Goal: Transaction & Acquisition: Purchase product/service

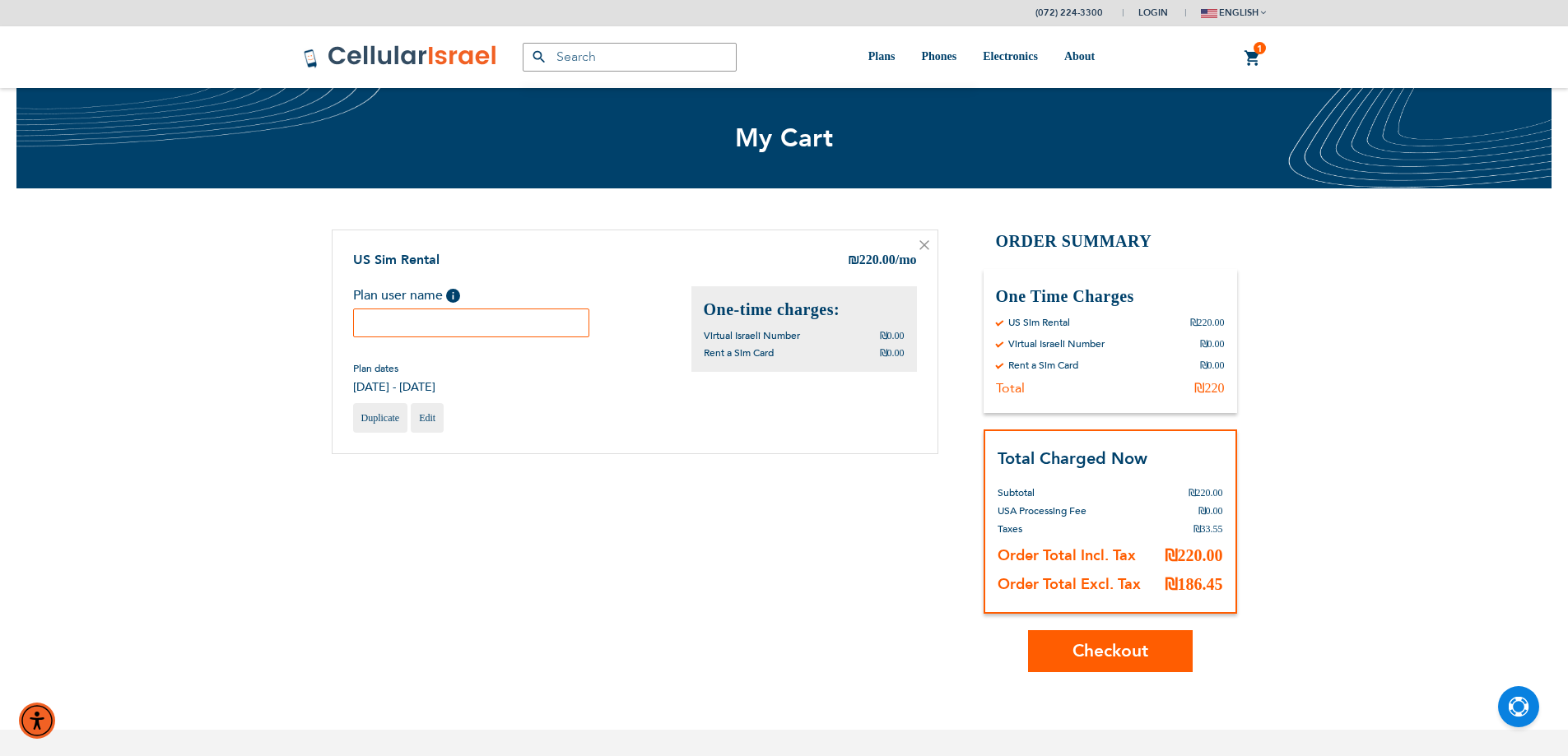
click at [443, 322] on input "text" at bounding box center [472, 323] width 237 height 29
type input "[PERSON_NAME]"
click at [1133, 652] on span "Checkout" at bounding box center [1111, 651] width 76 height 24
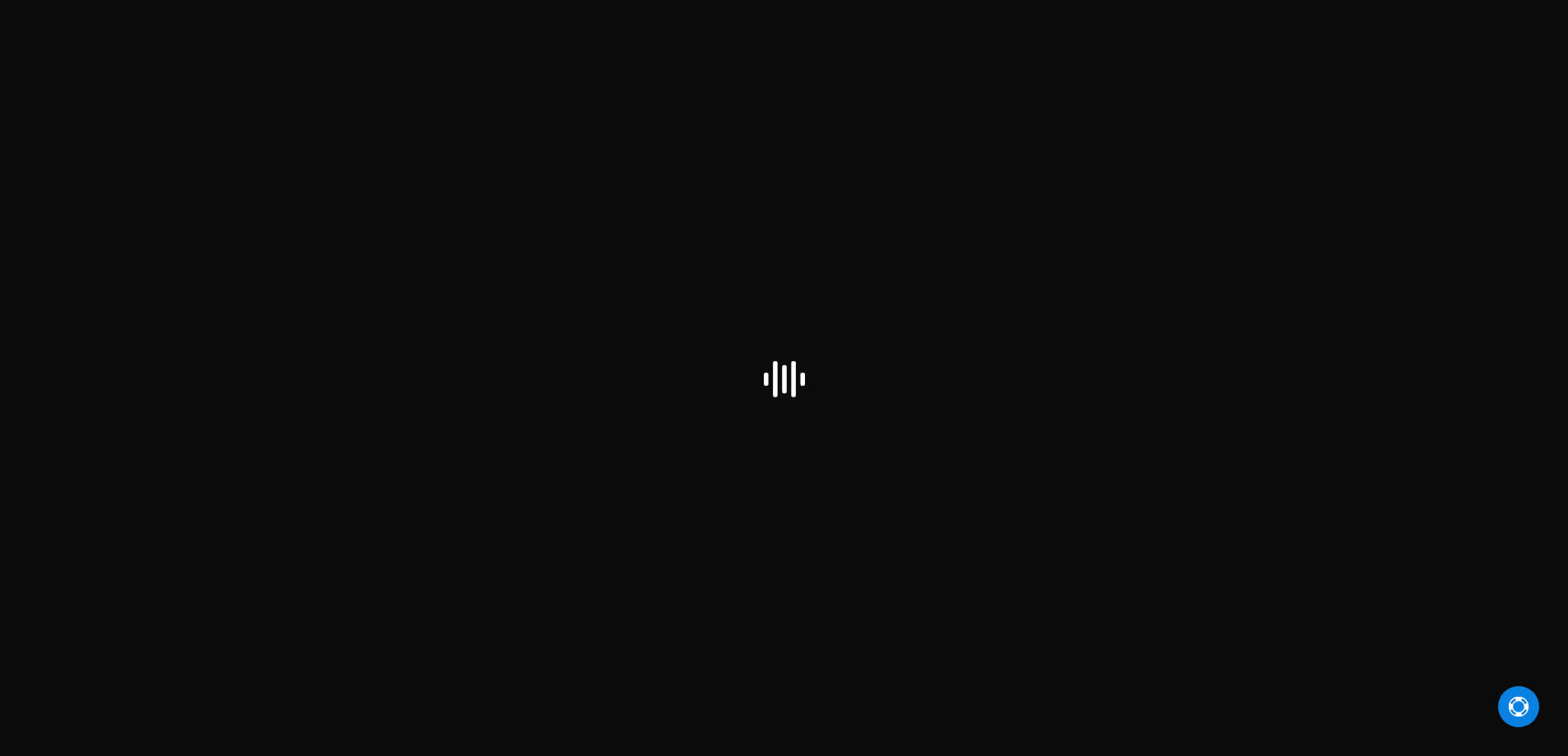
select select "IL"
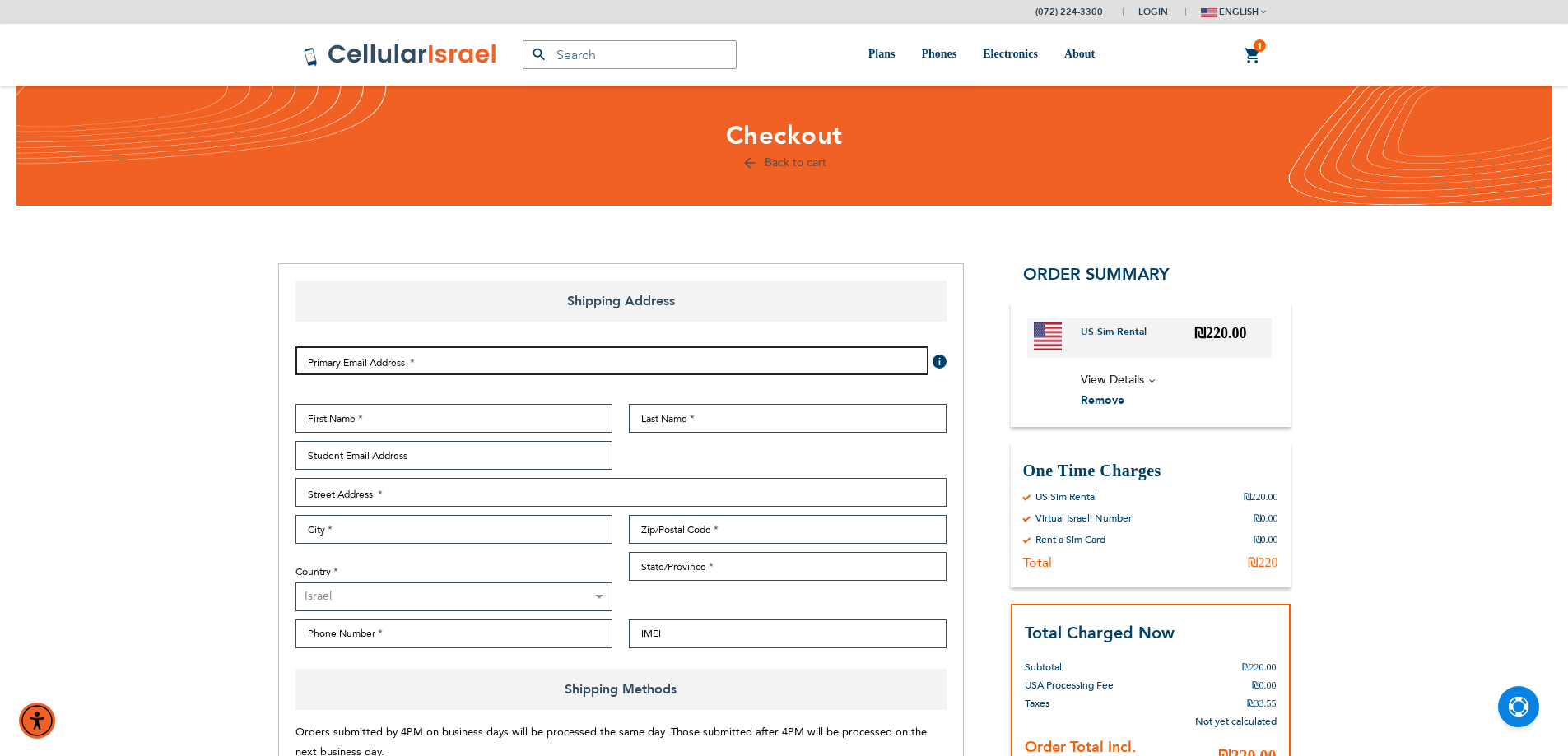
click at [395, 369] on input "Email Address" at bounding box center [612, 361] width 633 height 29
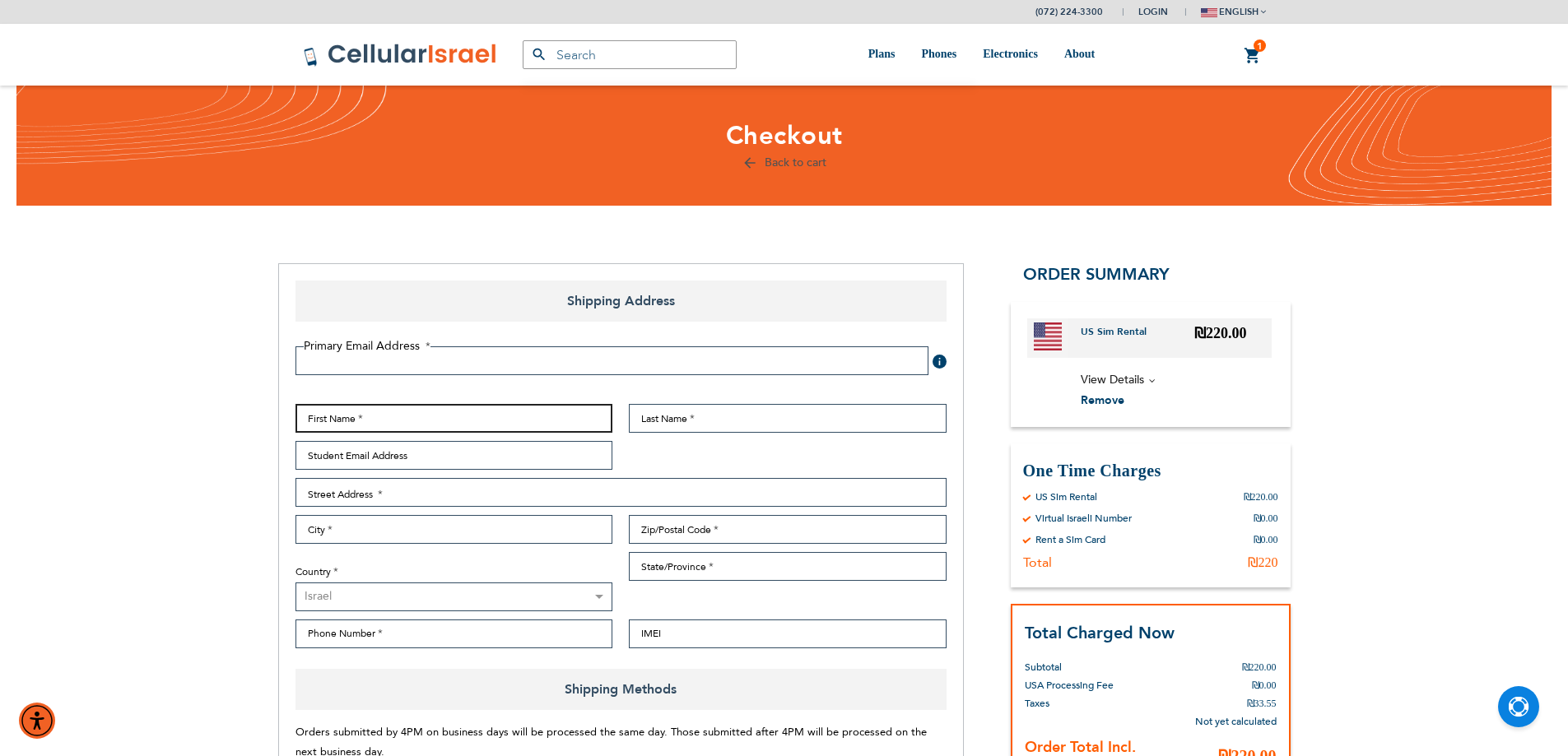
click at [560, 418] on input "First Name" at bounding box center [455, 418] width 318 height 29
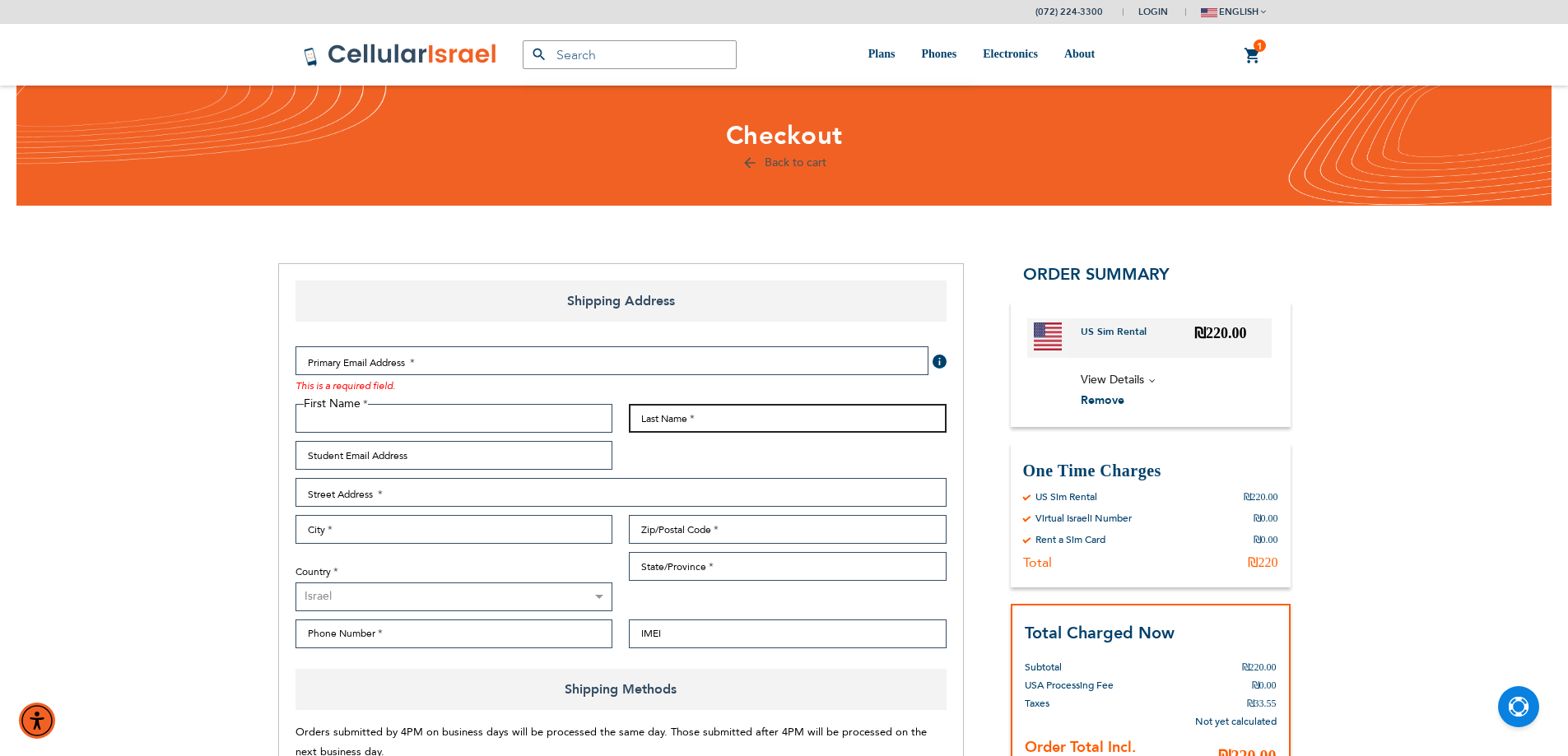
click at [688, 412] on input "Last Name" at bounding box center [788, 418] width 318 height 29
paste input "Steinberg"
type input "Steinberg"
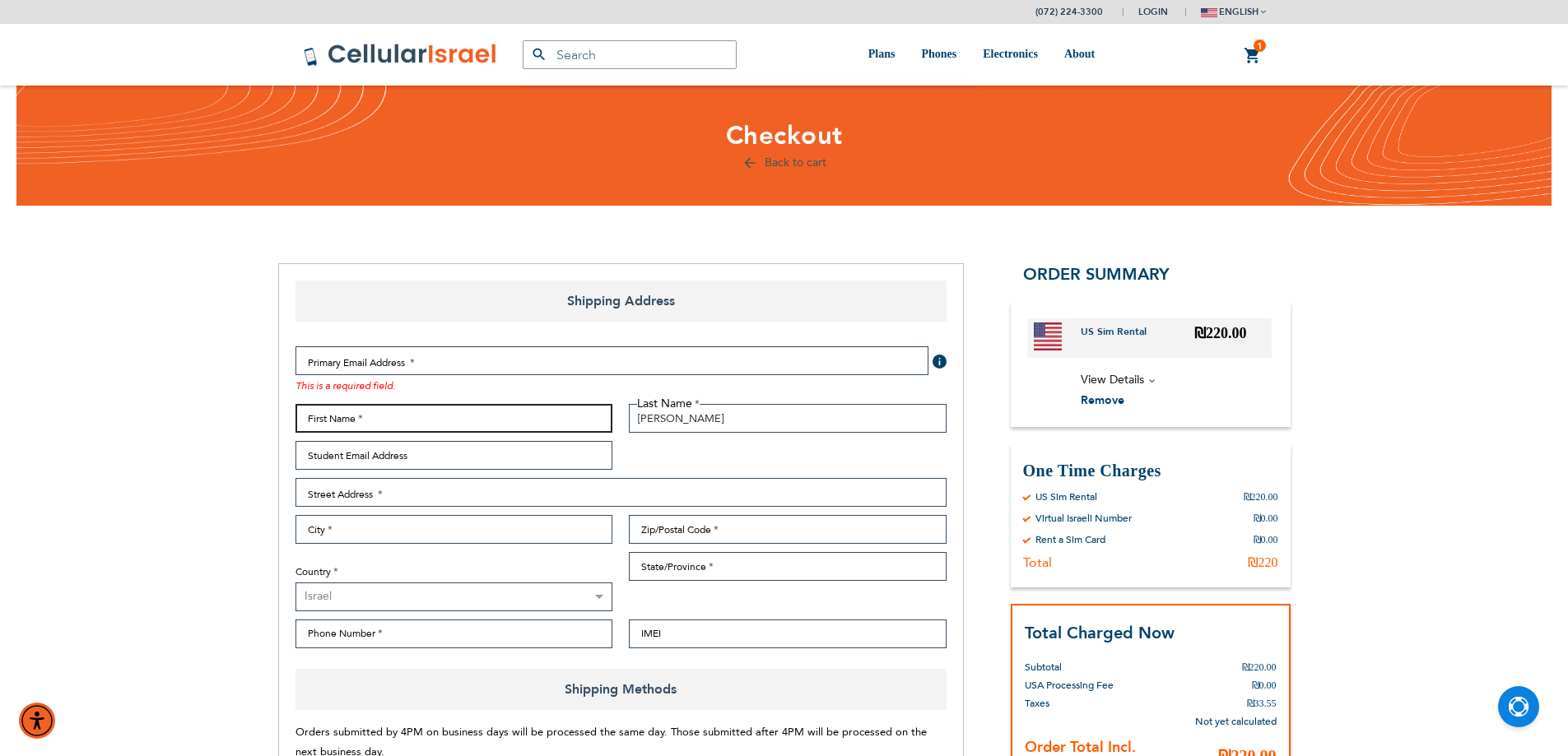
click at [407, 421] on input "First Name" at bounding box center [455, 418] width 318 height 29
type input "Yaakov"
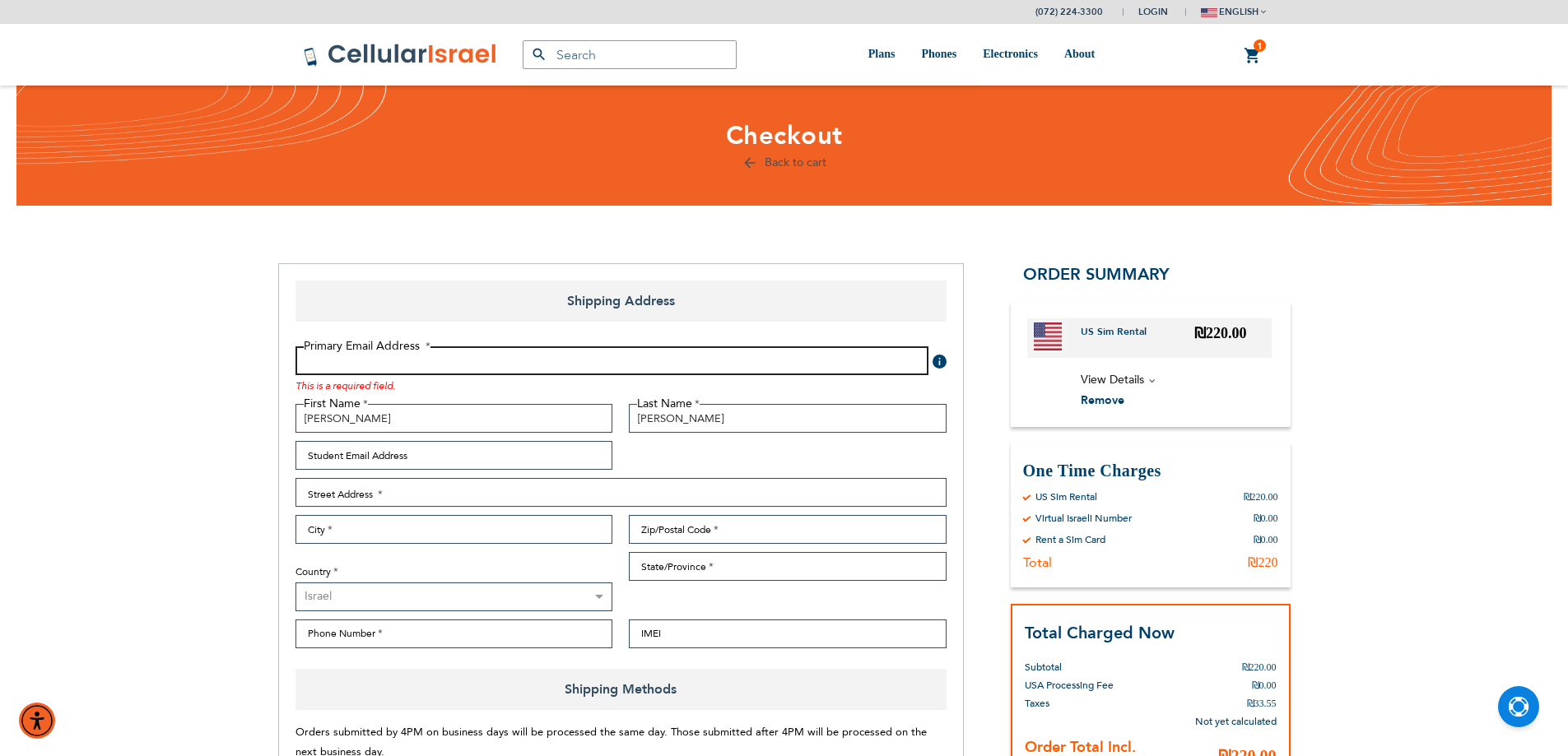
click at [368, 357] on input "Email Address" at bounding box center [612, 361] width 633 height 29
paste input "[PERSON_NAME]"
type input "yaacov@yaacovSteinberg"
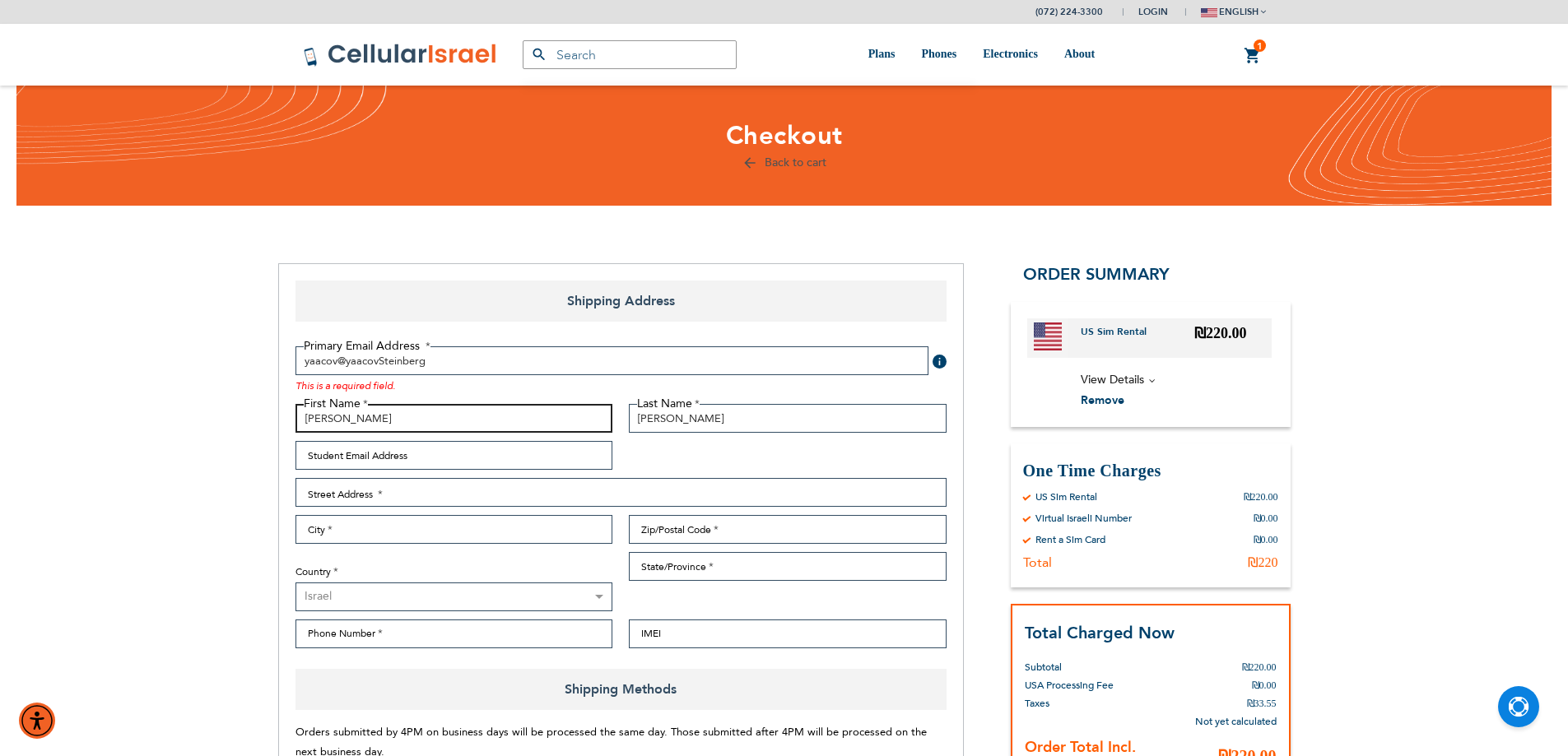
click at [328, 424] on input "Yaakov" at bounding box center [455, 418] width 318 height 29
type input "Yaacov"
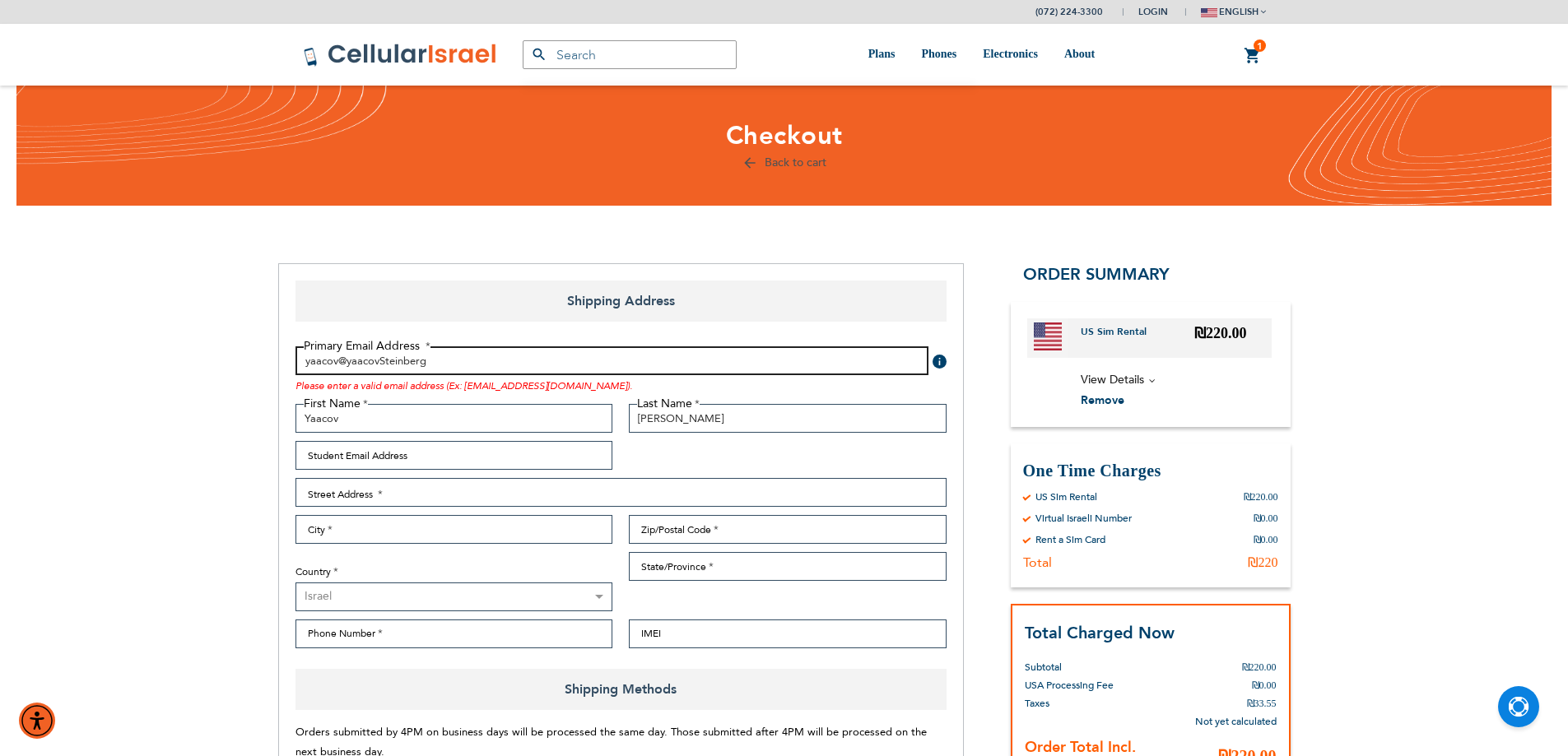
click at [433, 361] on input "yaacov@yaacovSteinberg" at bounding box center [612, 361] width 633 height 29
click at [453, 368] on input "yaacov@yaacovSteinberg.com" at bounding box center [612, 361] width 633 height 29
click at [533, 361] on input "yaacov@yaacovSteinberg.com" at bounding box center [612, 361] width 633 height 29
click at [383, 365] on input "yaacov@yaacovSteinberg.com" at bounding box center [612, 361] width 633 height 29
click at [481, 362] on input "[EMAIL_ADDRESS][DOMAIN_NAME]" at bounding box center [612, 361] width 633 height 29
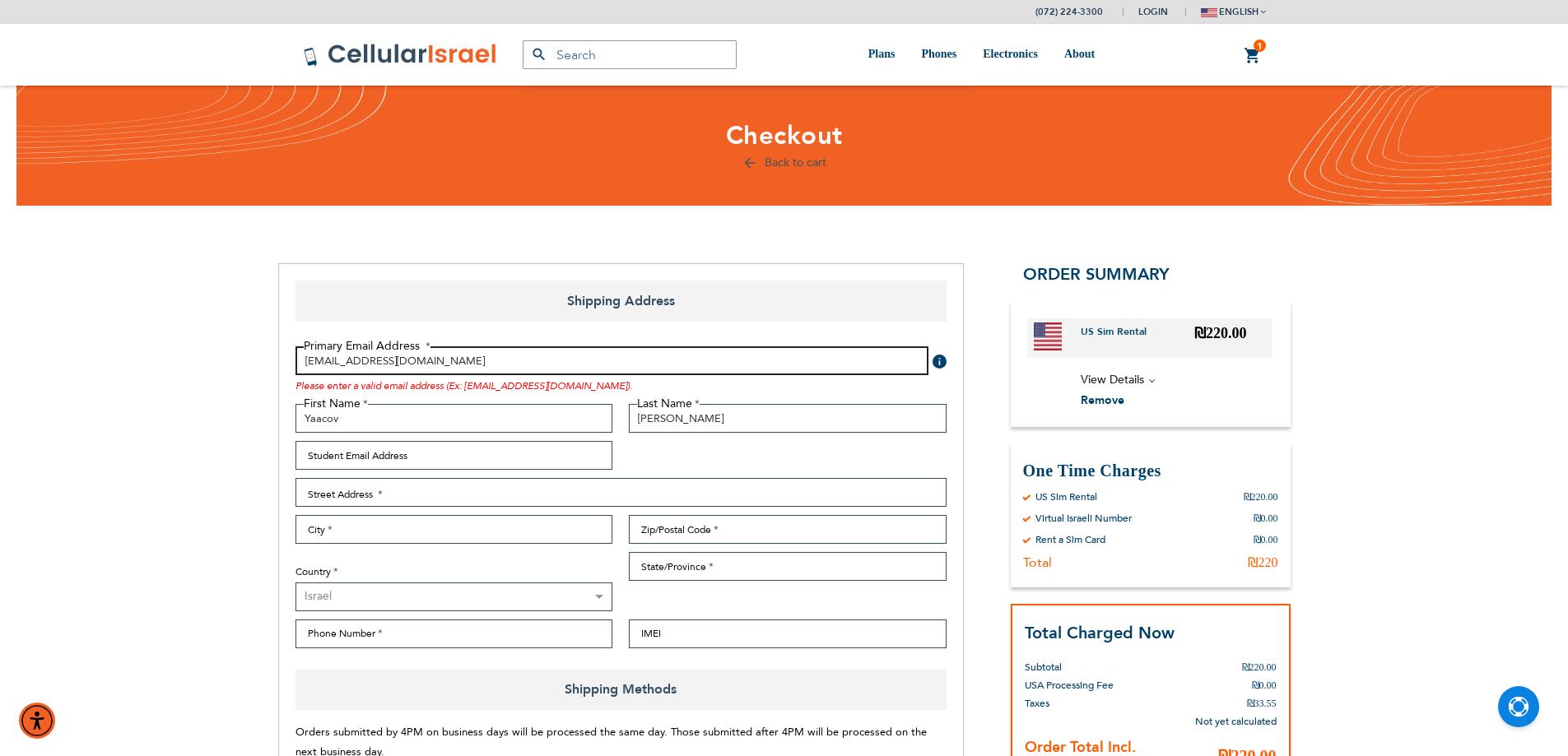
type input "[EMAIL_ADDRESS][DOMAIN_NAME]"
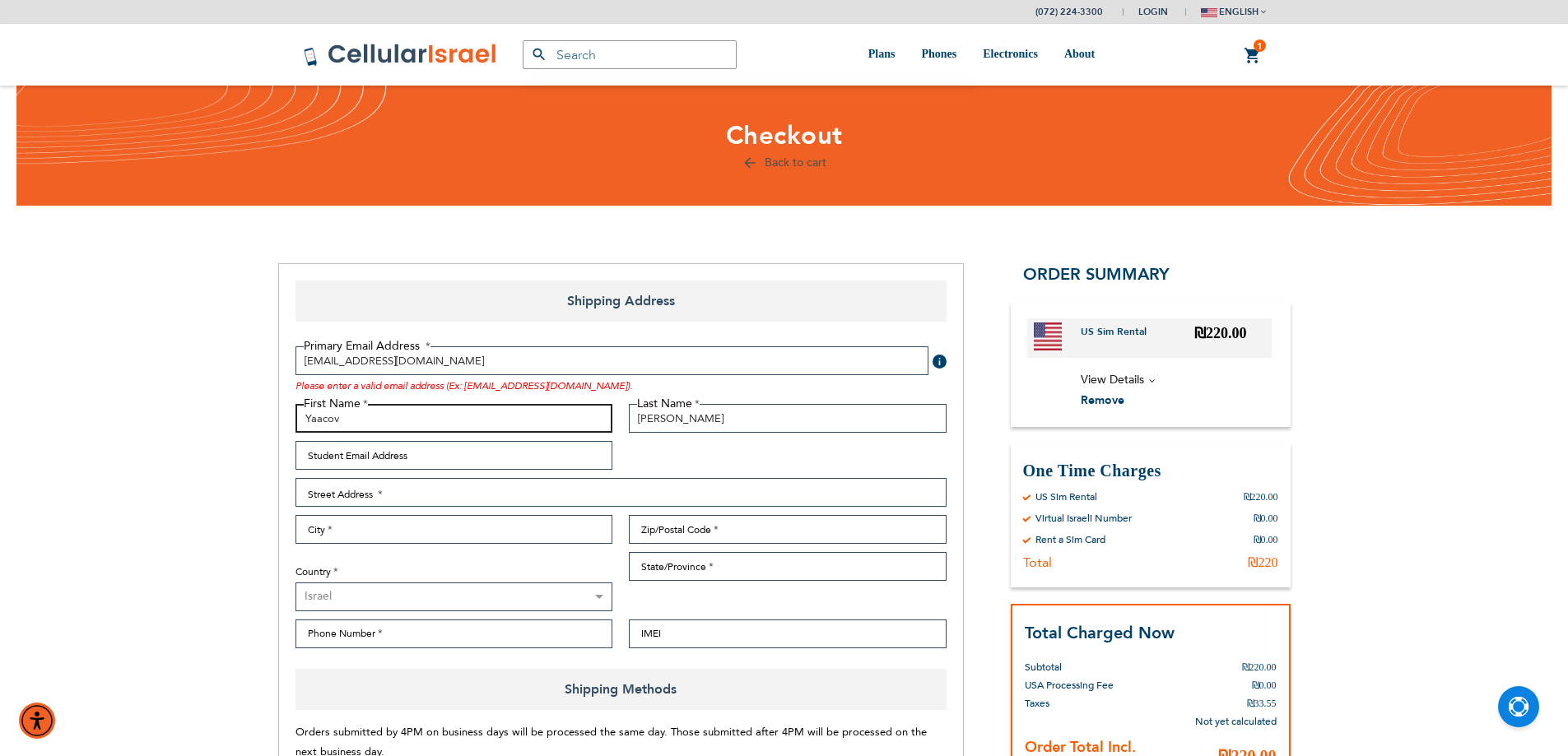
click at [497, 414] on input "Yaacov" at bounding box center [455, 418] width 318 height 29
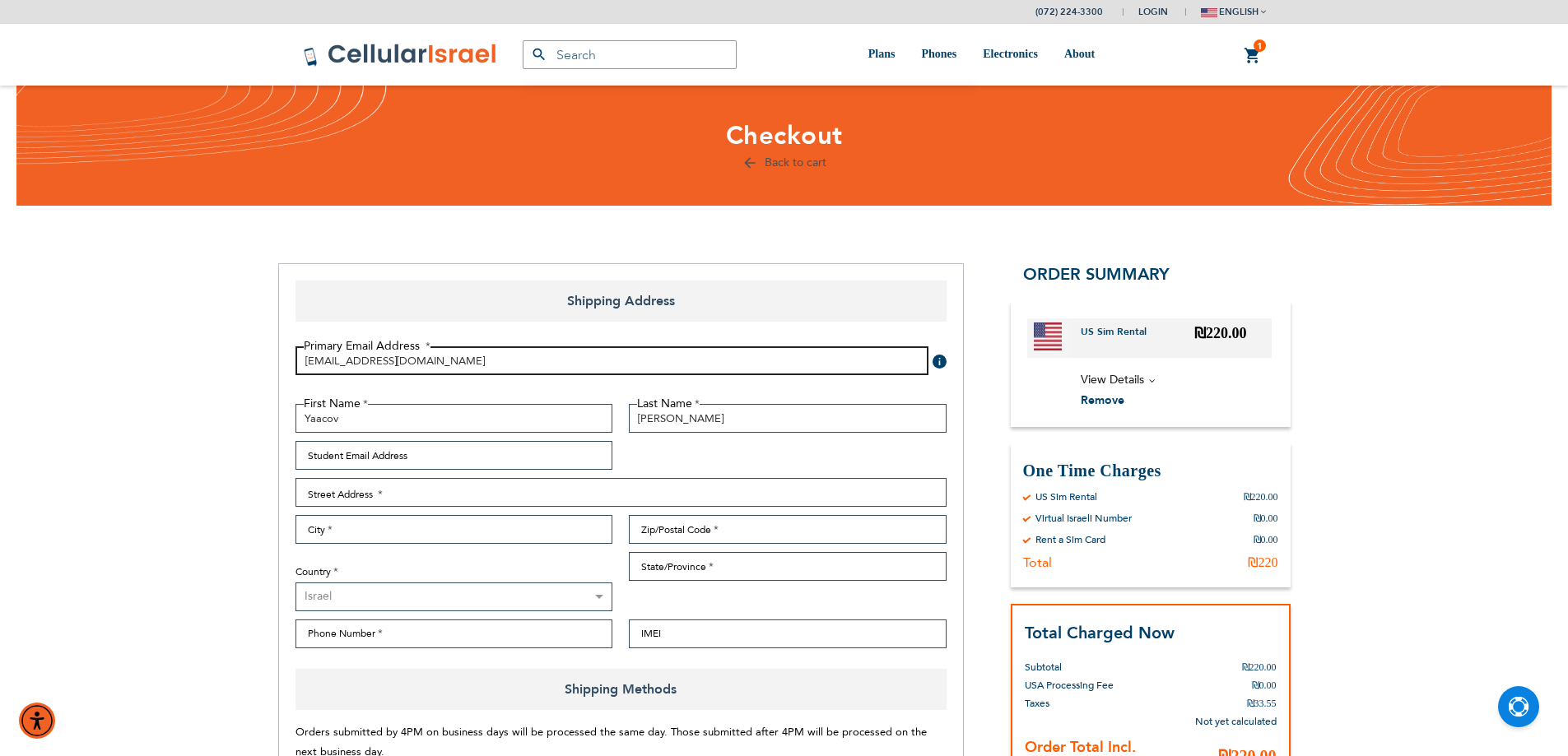
drag, startPoint x: 477, startPoint y: 365, endPoint x: 272, endPoint y: 351, distance: 205.5
click at [1252, 55] on link "1 1 items My Cart" at bounding box center [1253, 56] width 18 height 20
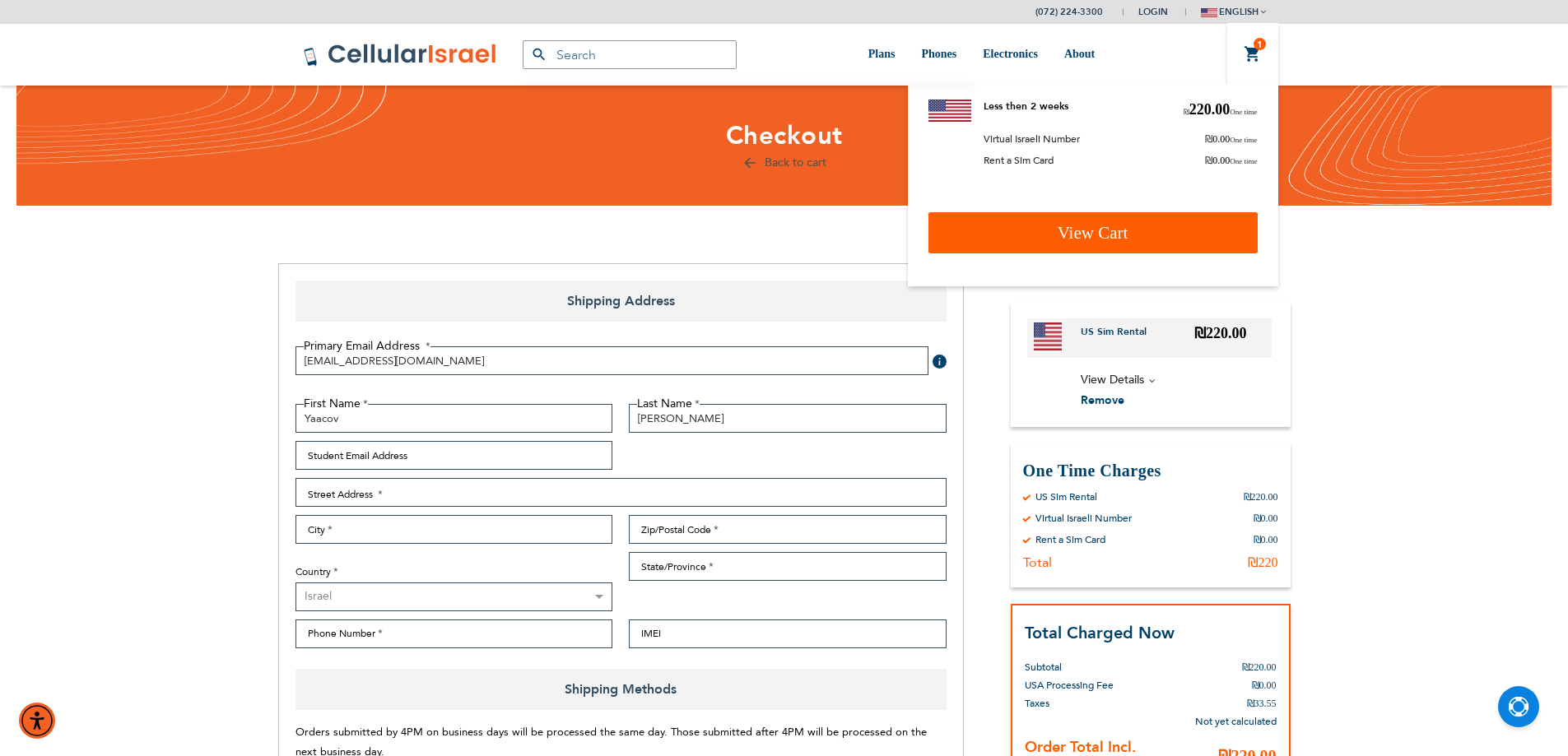
click at [1135, 242] on link "View Cart" at bounding box center [1093, 233] width 329 height 41
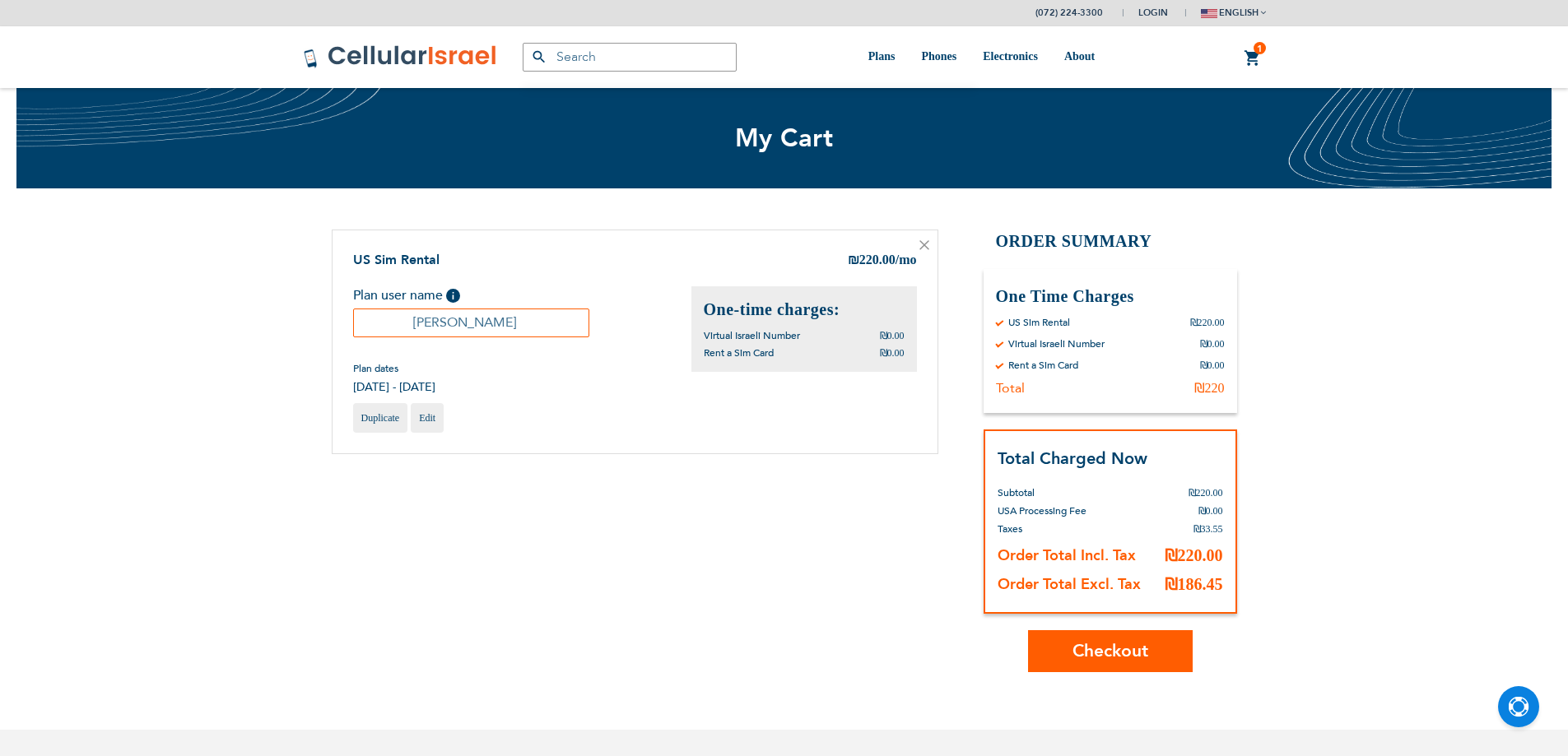
click at [475, 329] on input "[PERSON_NAME]" at bounding box center [472, 323] width 237 height 29
type input "Yaacov"
click at [1126, 655] on span "Checkout" at bounding box center [1111, 651] width 76 height 24
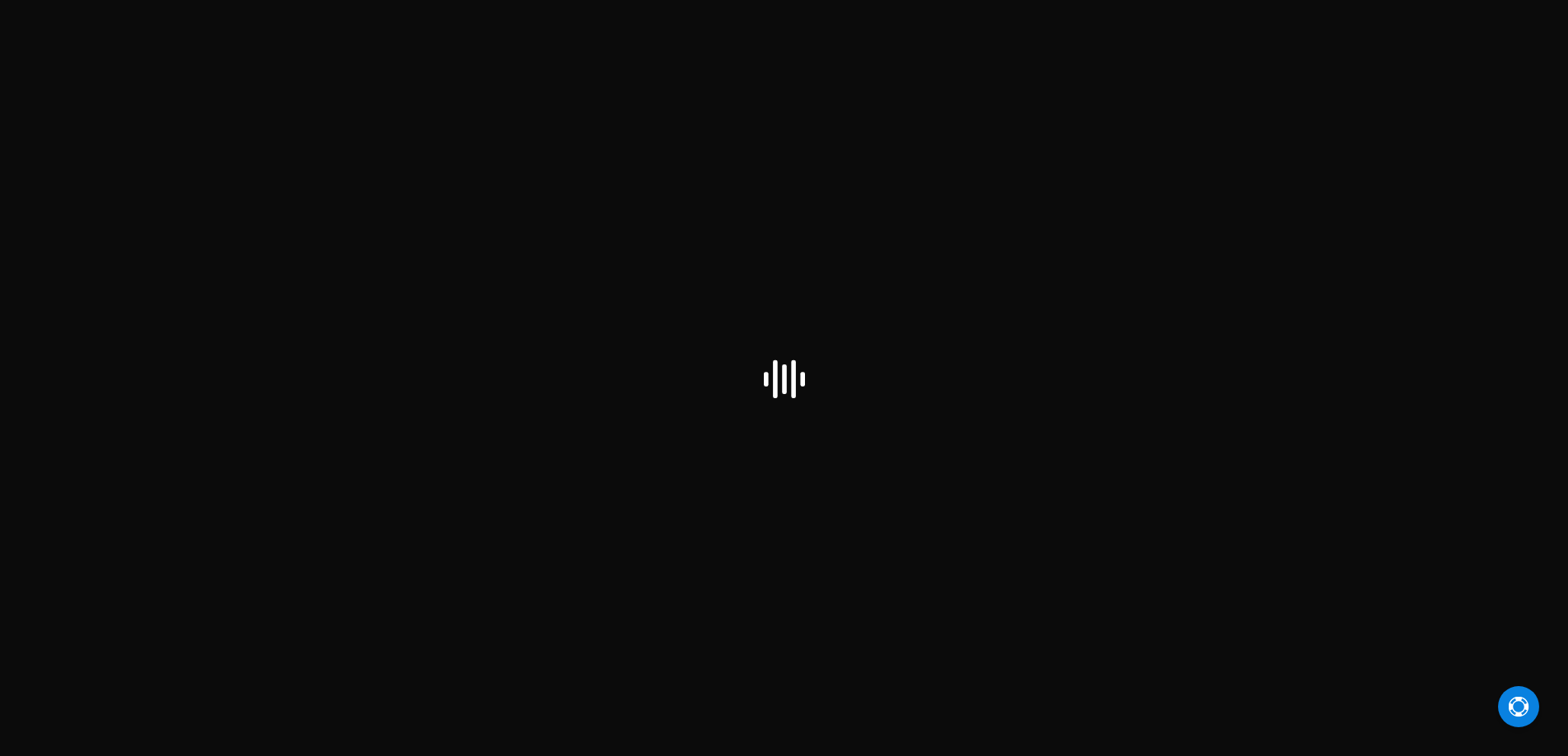
select select "IL"
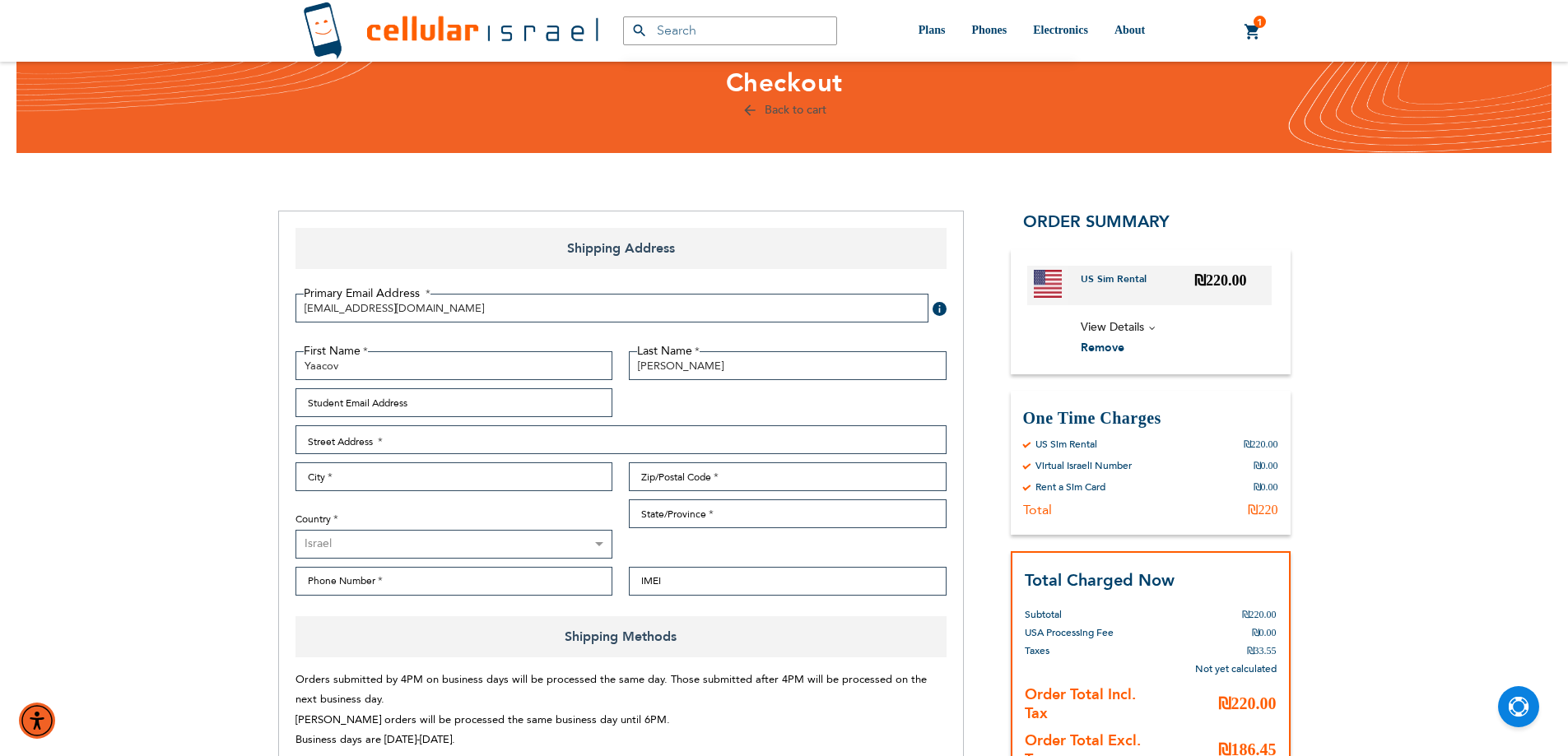
scroll to position [82, 0]
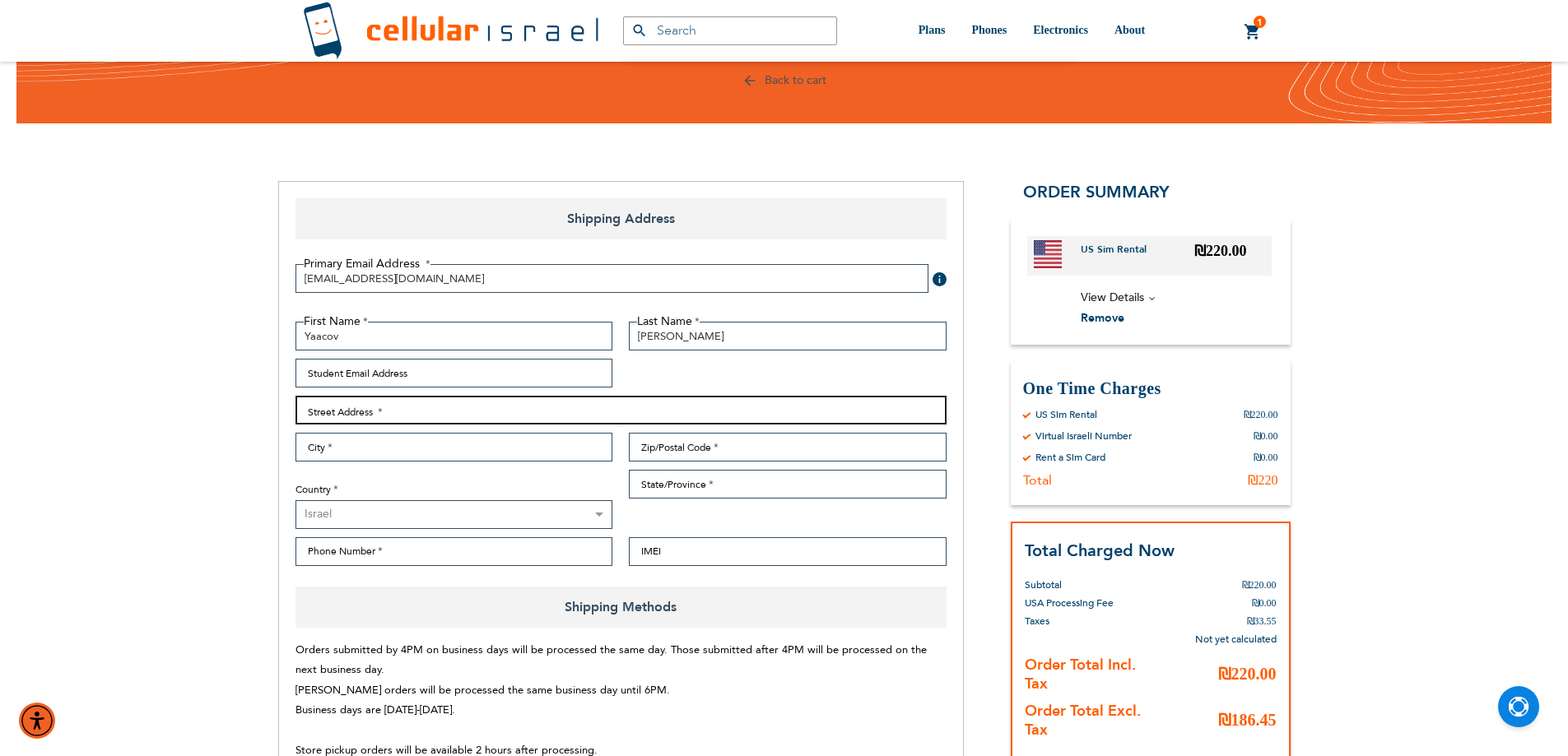
click at [377, 420] on input "Street Address: Line 1" at bounding box center [622, 411] width 652 height 29
paste input "44 [PERSON_NAME]"
type input "44 [PERSON_NAME]"
click at [420, 453] on input "City" at bounding box center [455, 448] width 318 height 29
paste input "RBS"
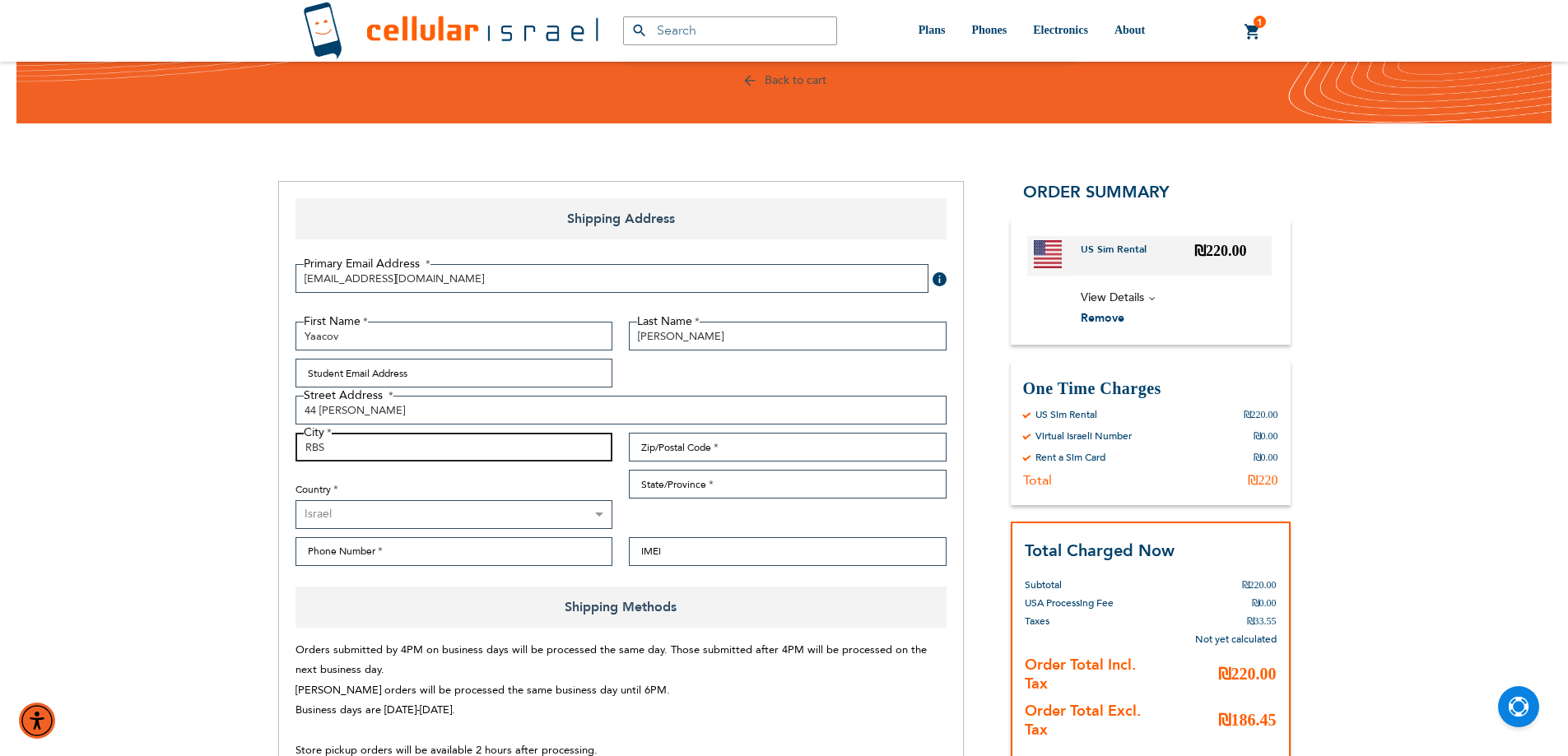
type input "RBS"
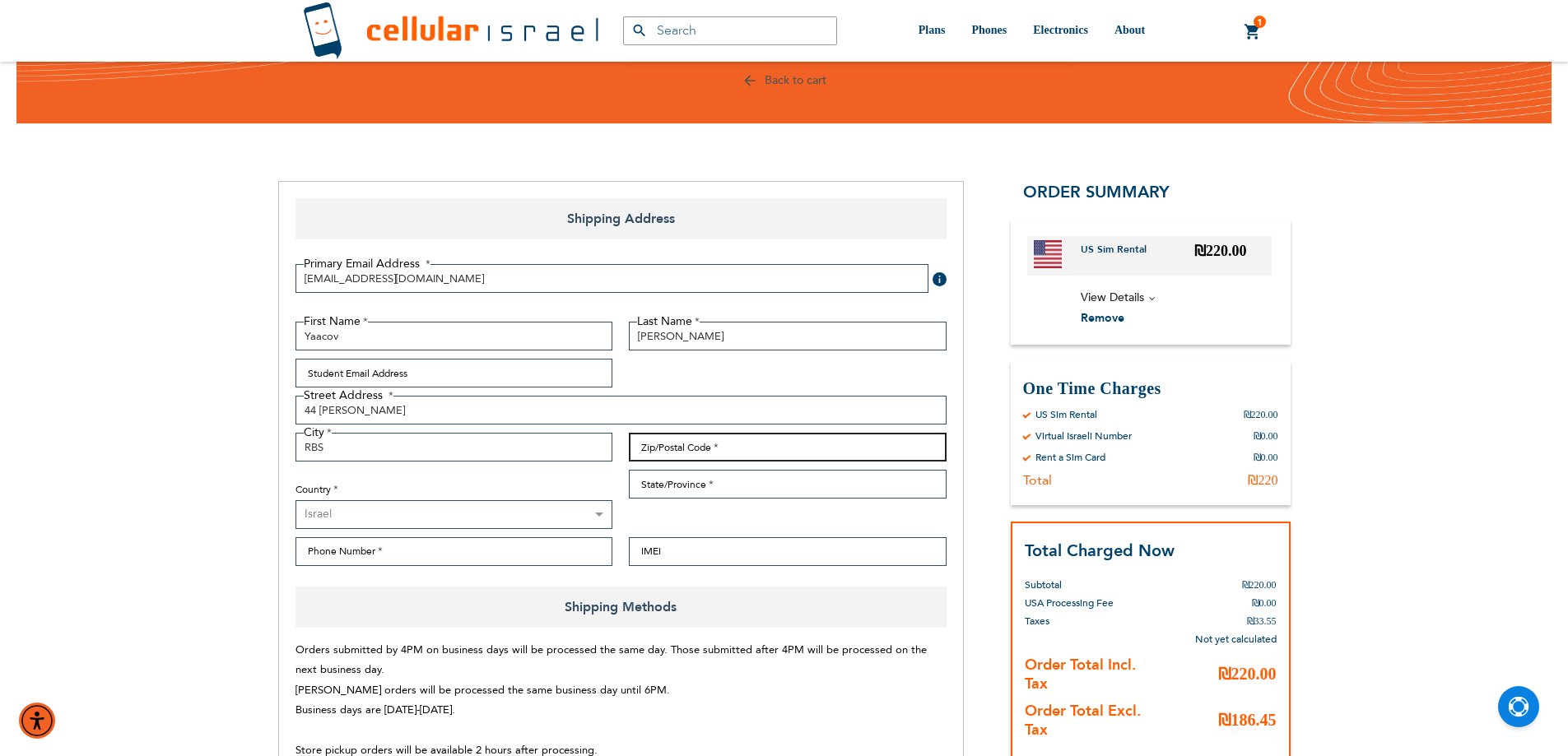
click at [703, 452] on input "Zip/Postal Code" at bounding box center [788, 448] width 318 height 29
type input "0000000"
click at [715, 479] on input "State/Province" at bounding box center [788, 485] width 318 height 29
type input "Ramat Beit Shemesh"
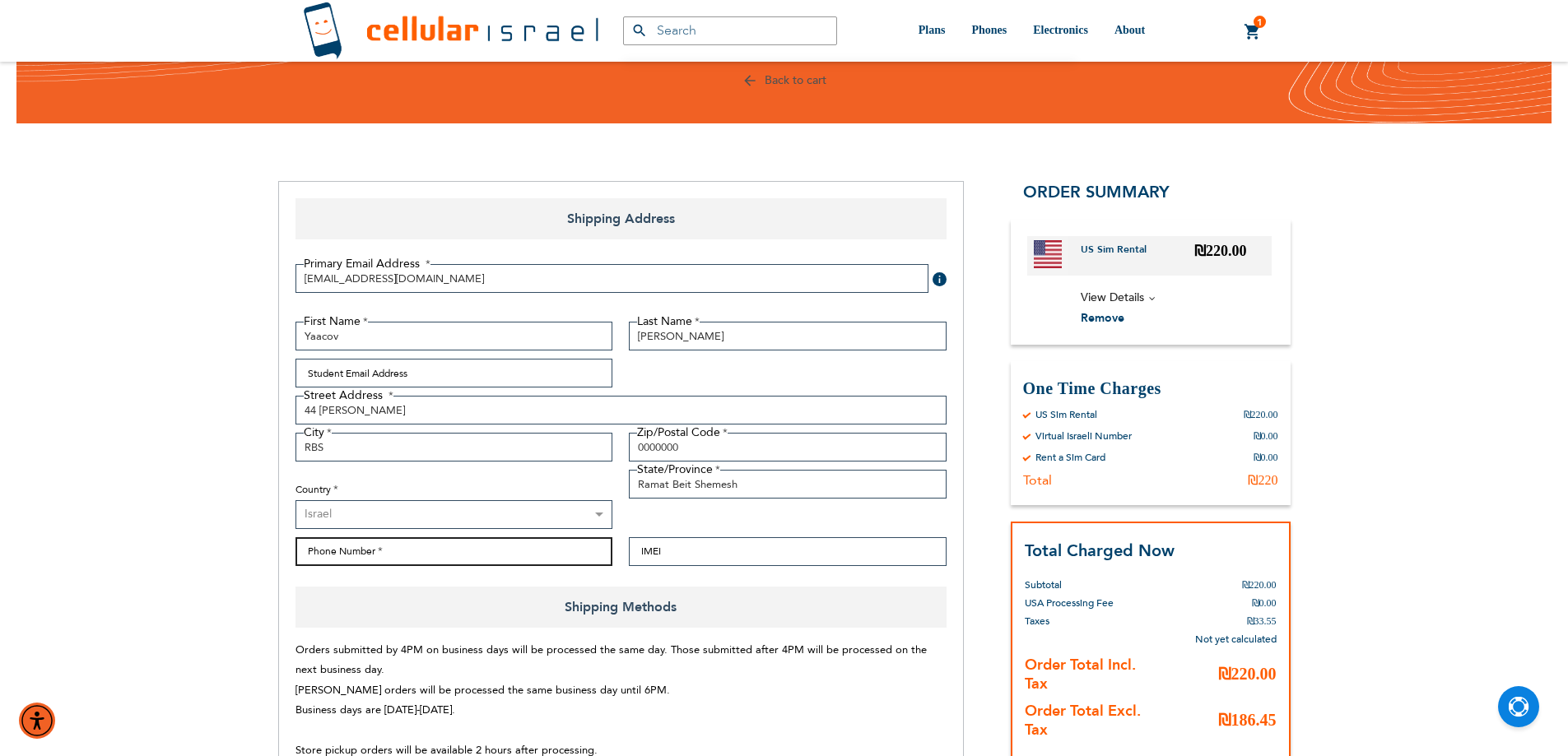
click at [487, 555] on input "Phone Number" at bounding box center [455, 552] width 318 height 29
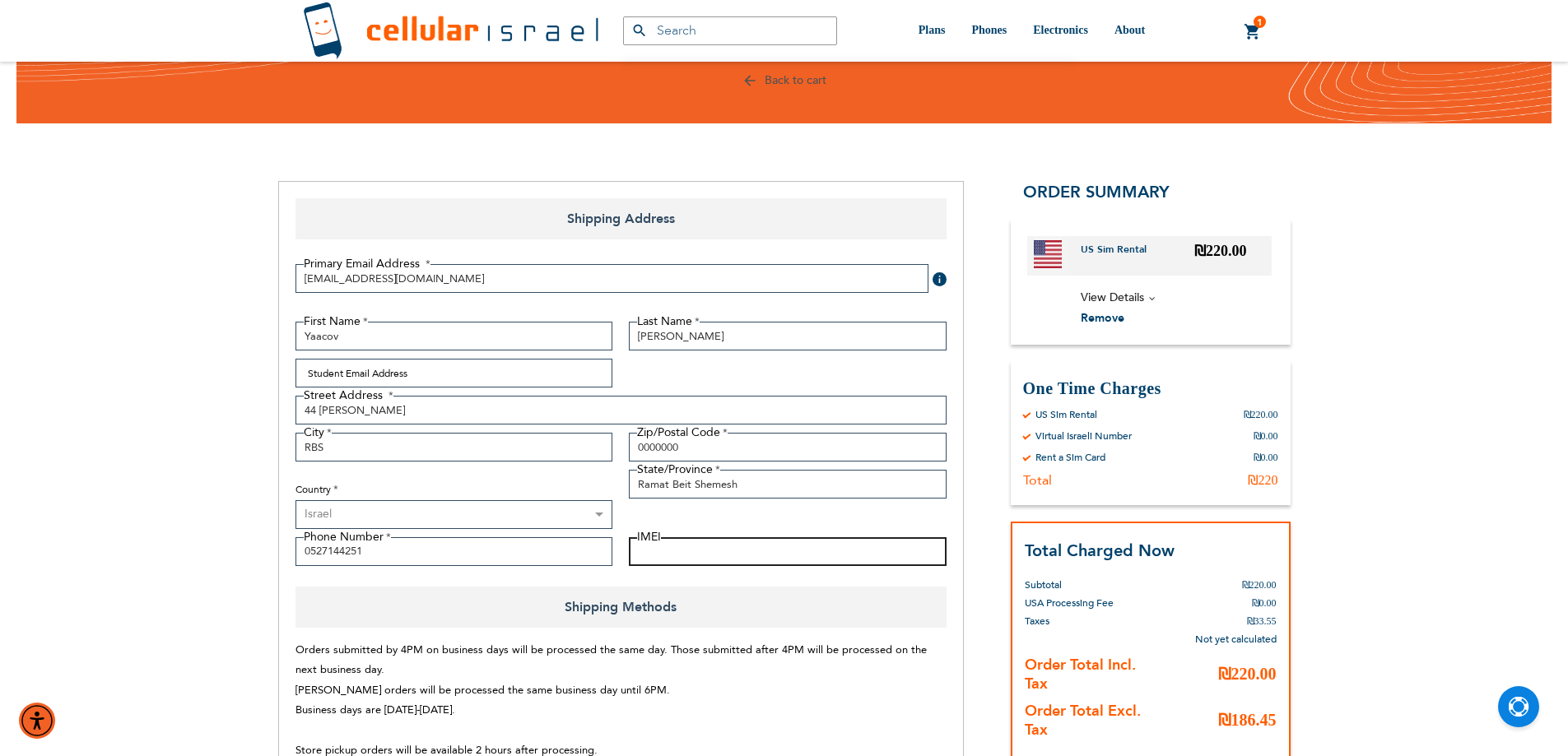
click at [698, 555] on input "IMEI" at bounding box center [788, 552] width 318 height 29
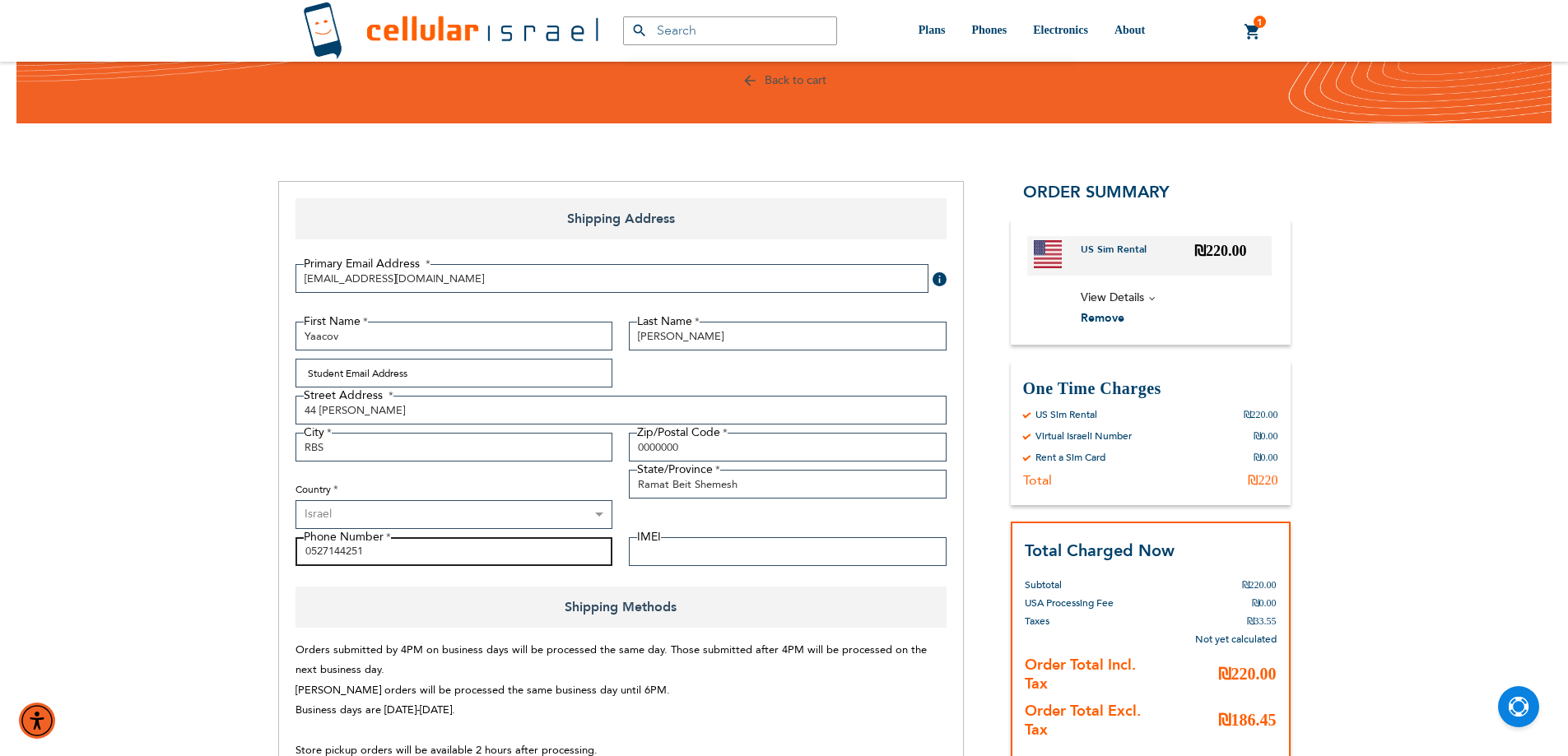
click at [492, 550] on input "0527144251" at bounding box center [455, 552] width 318 height 29
type input "0527144251/029918537"
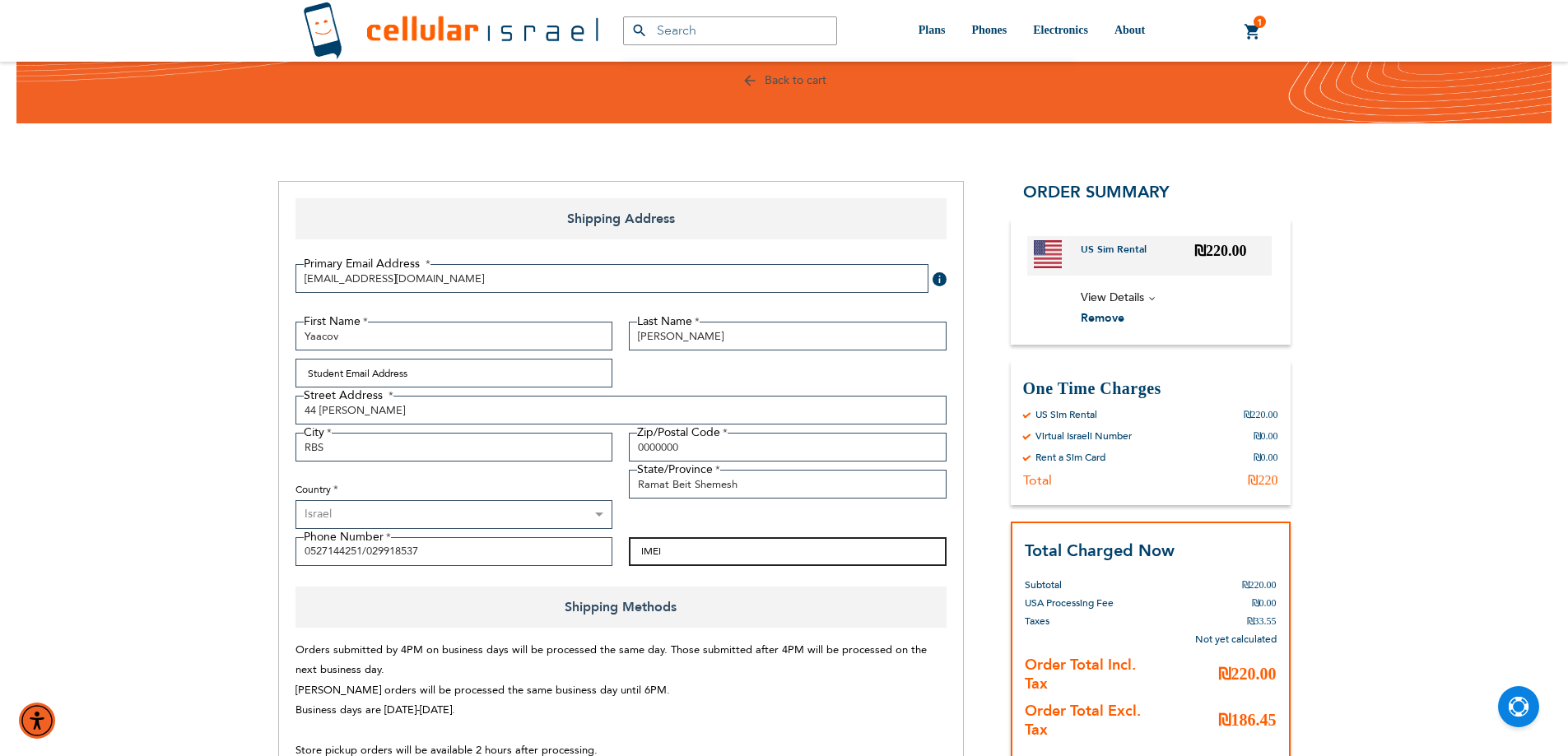
click at [695, 552] on input "IMEI" at bounding box center [788, 552] width 318 height 29
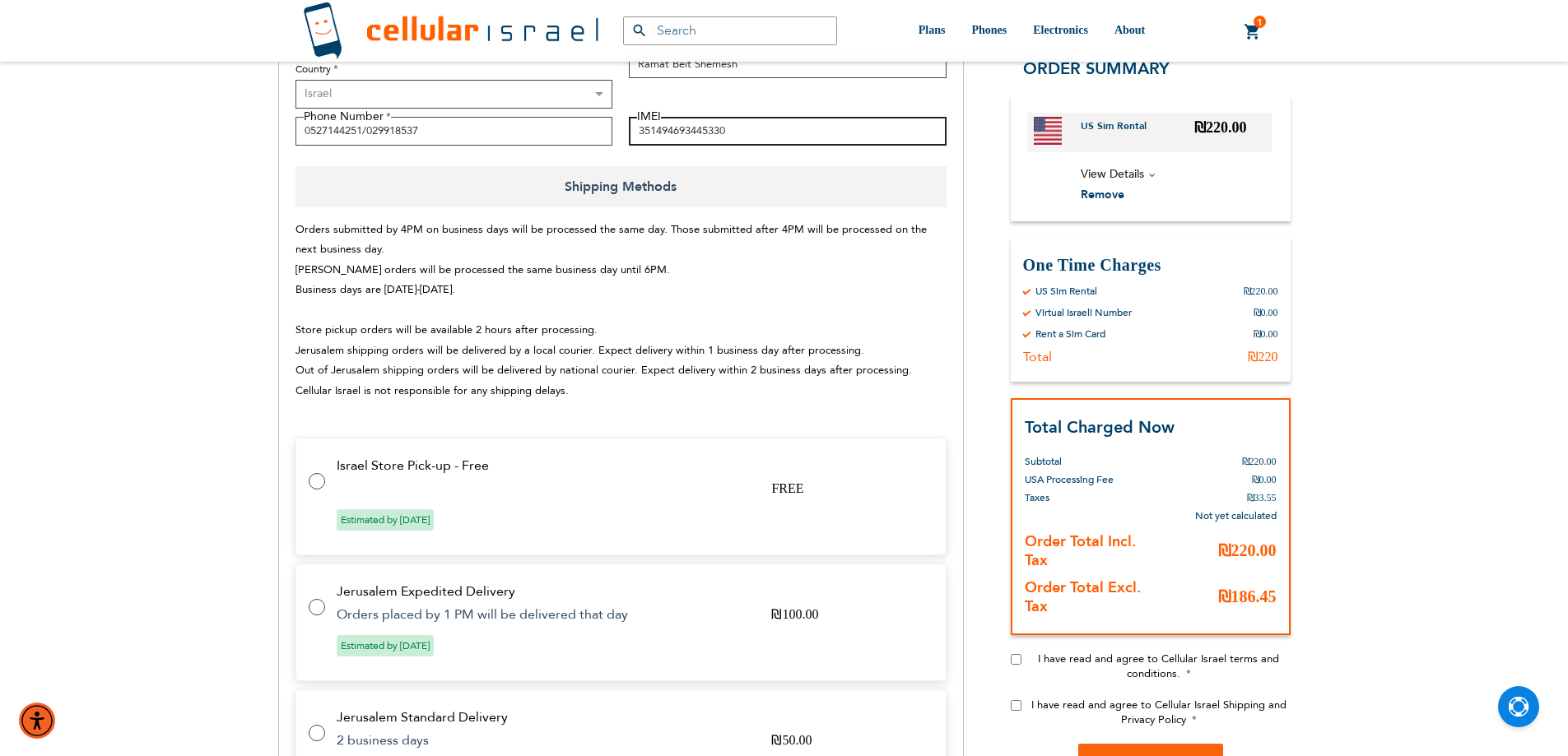
scroll to position [658, 0]
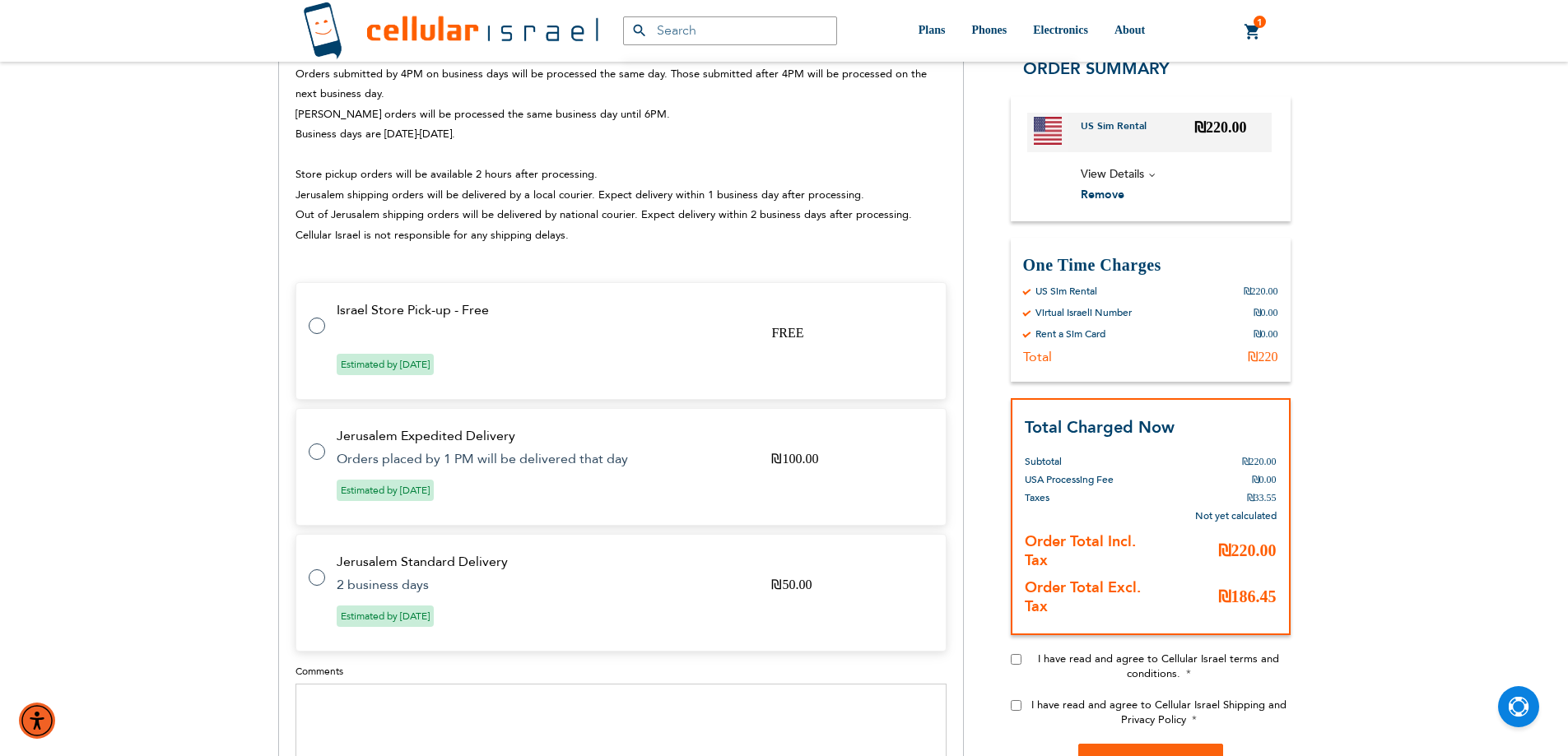
type input "351494693445330"
click at [485, 338] on tr "Israel Store Pick-up - Free FREE Estimated by [DATE]" at bounding box center [622, 340] width 652 height 118
radio input "true"
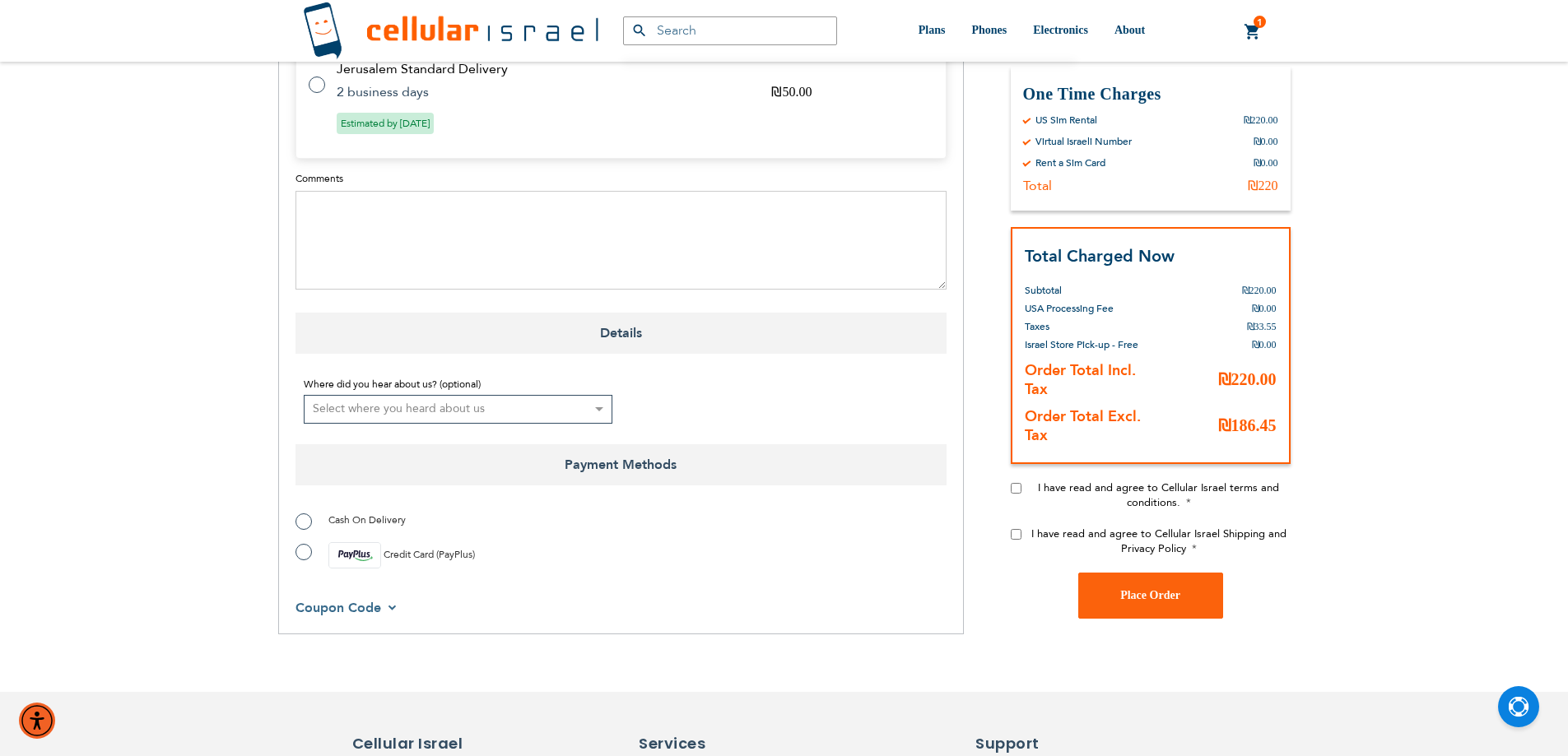
scroll to position [1152, 0]
click at [499, 236] on textarea "Comments" at bounding box center [622, 239] width 652 height 99
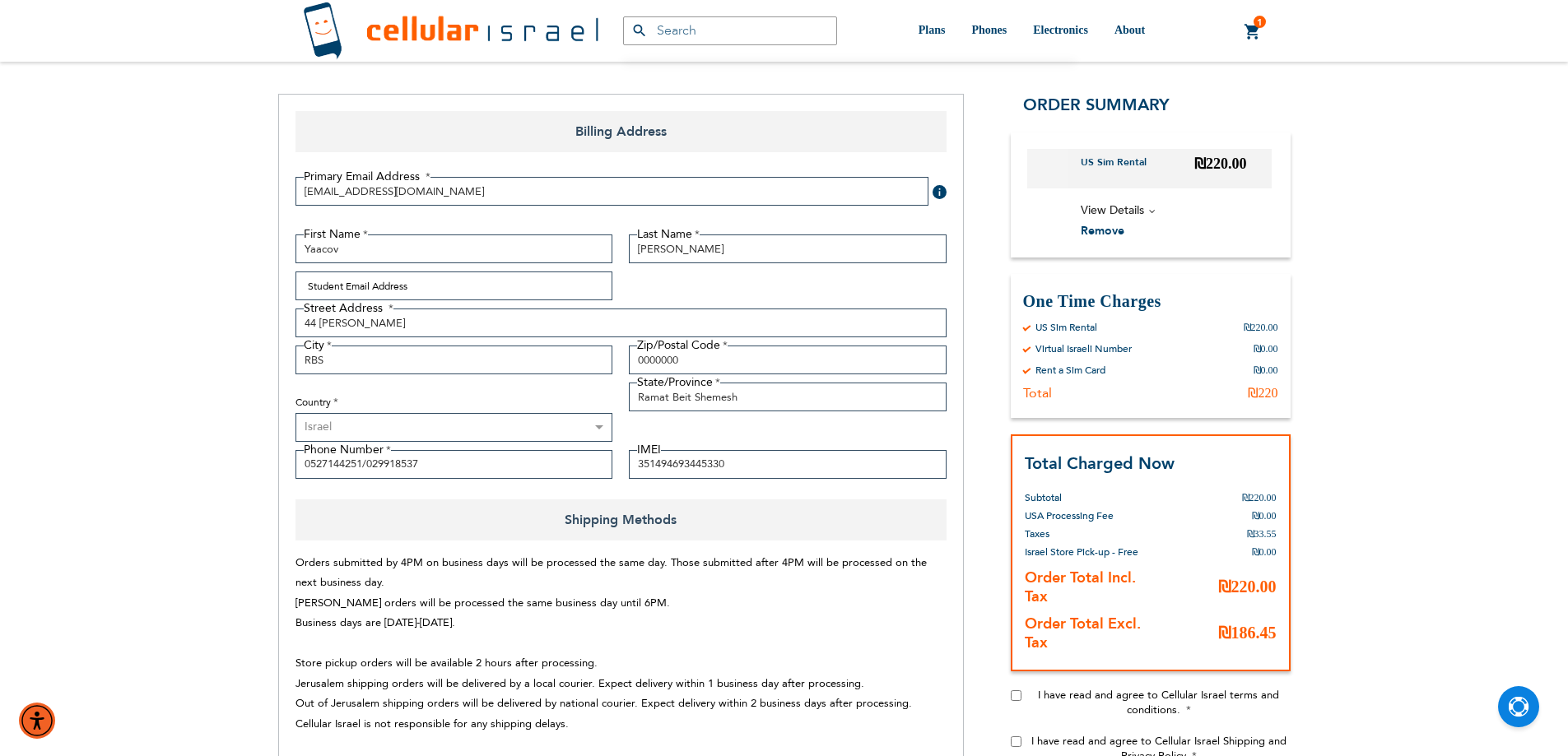
scroll to position [165, 0]
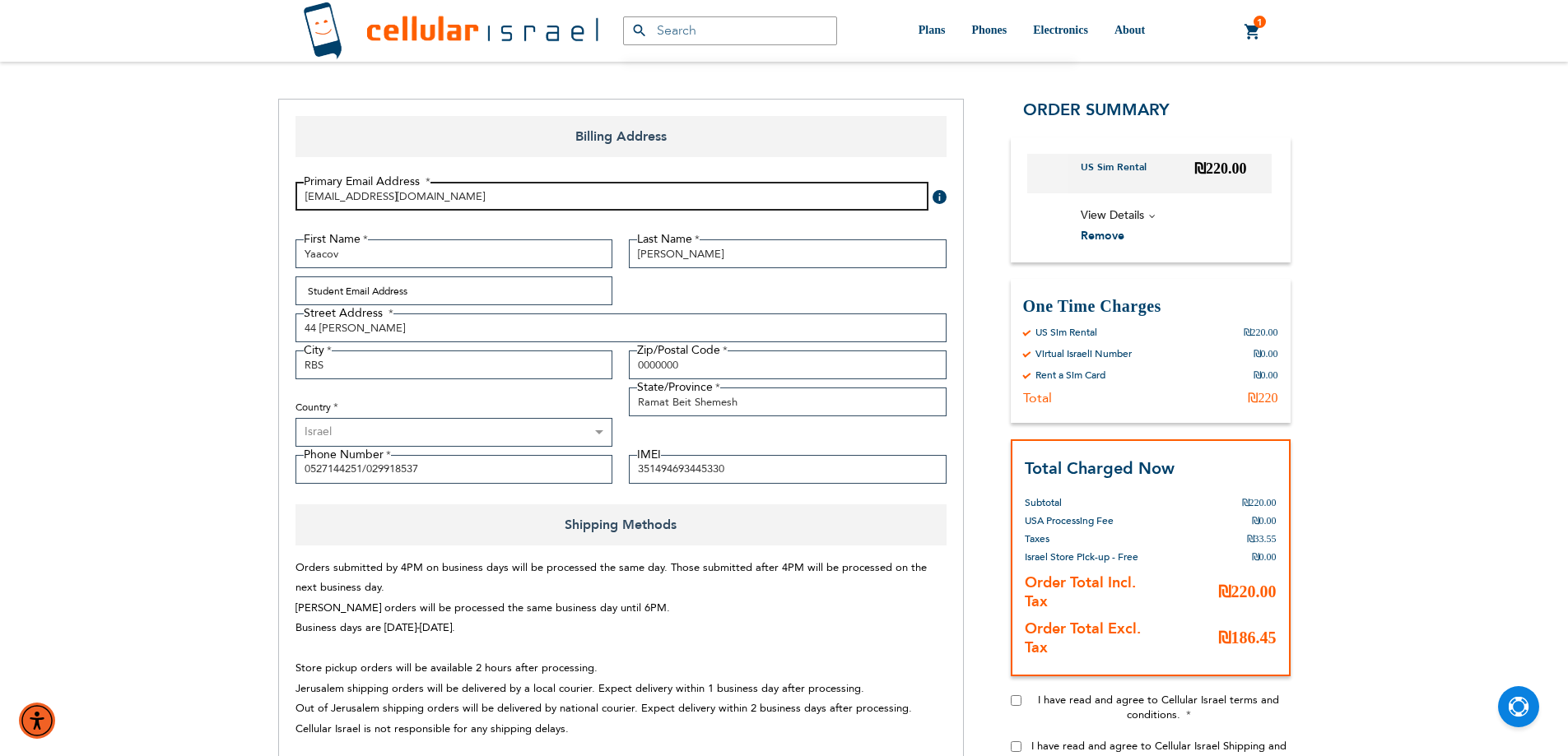
drag, startPoint x: 476, startPoint y: 204, endPoint x: 262, endPoint y: 188, distance: 214.6
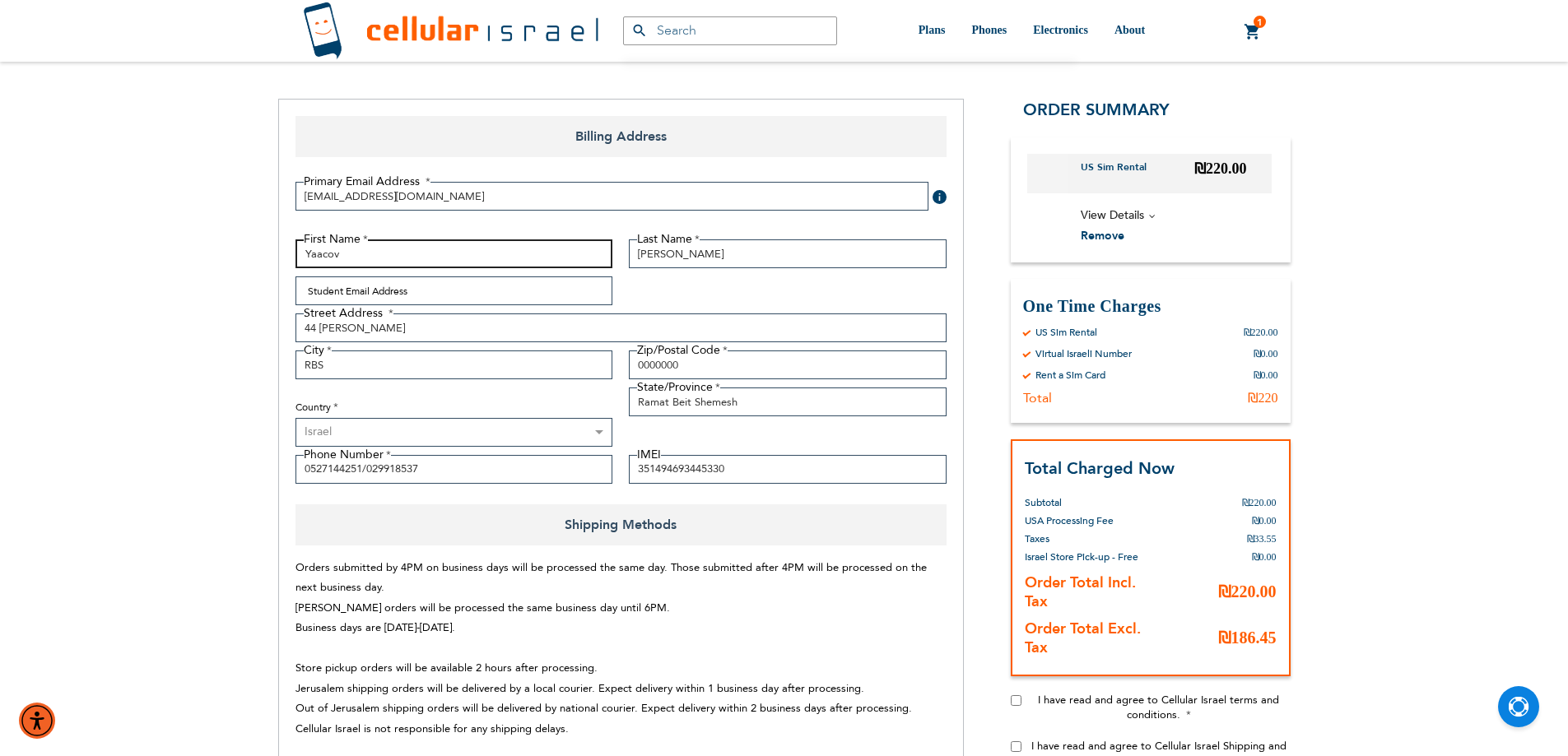
click at [322, 261] on input "Yaacov" at bounding box center [455, 254] width 318 height 29
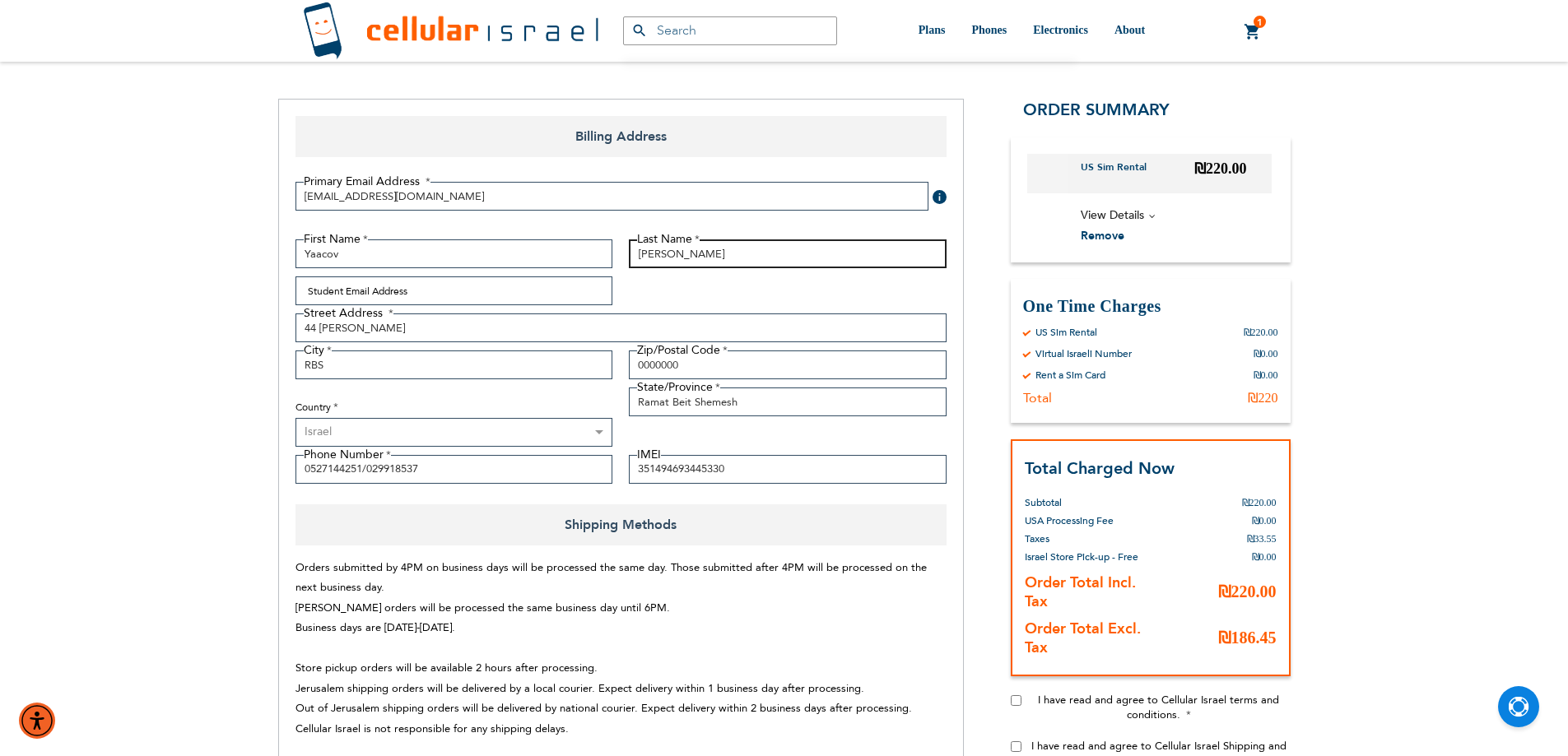
click at [667, 261] on input "[PERSON_NAME]" at bounding box center [788, 254] width 318 height 29
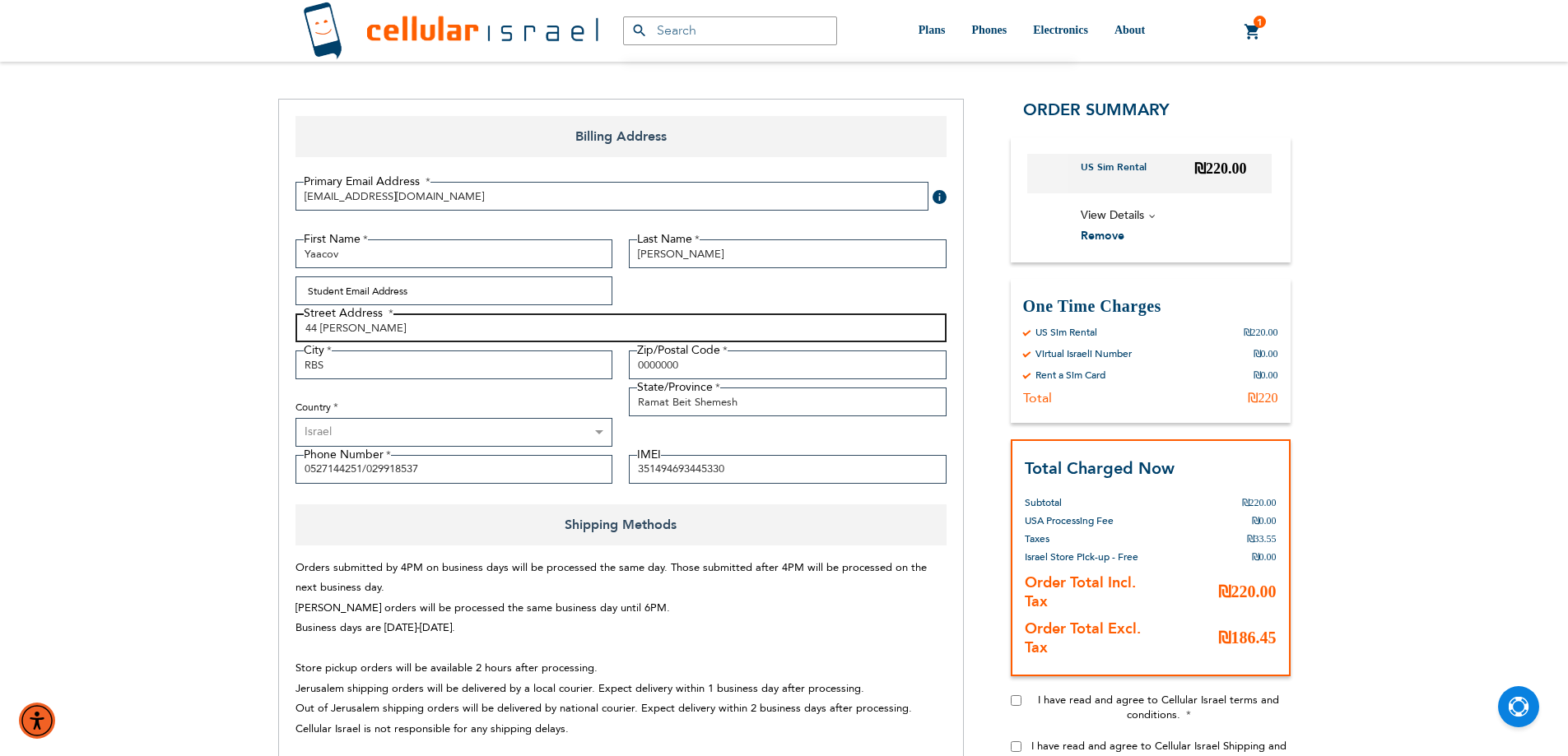
click at [378, 324] on input "44 [PERSON_NAME]" at bounding box center [622, 328] width 652 height 29
click at [375, 321] on input "44 [PERSON_NAME]" at bounding box center [622, 328] width 652 height 29
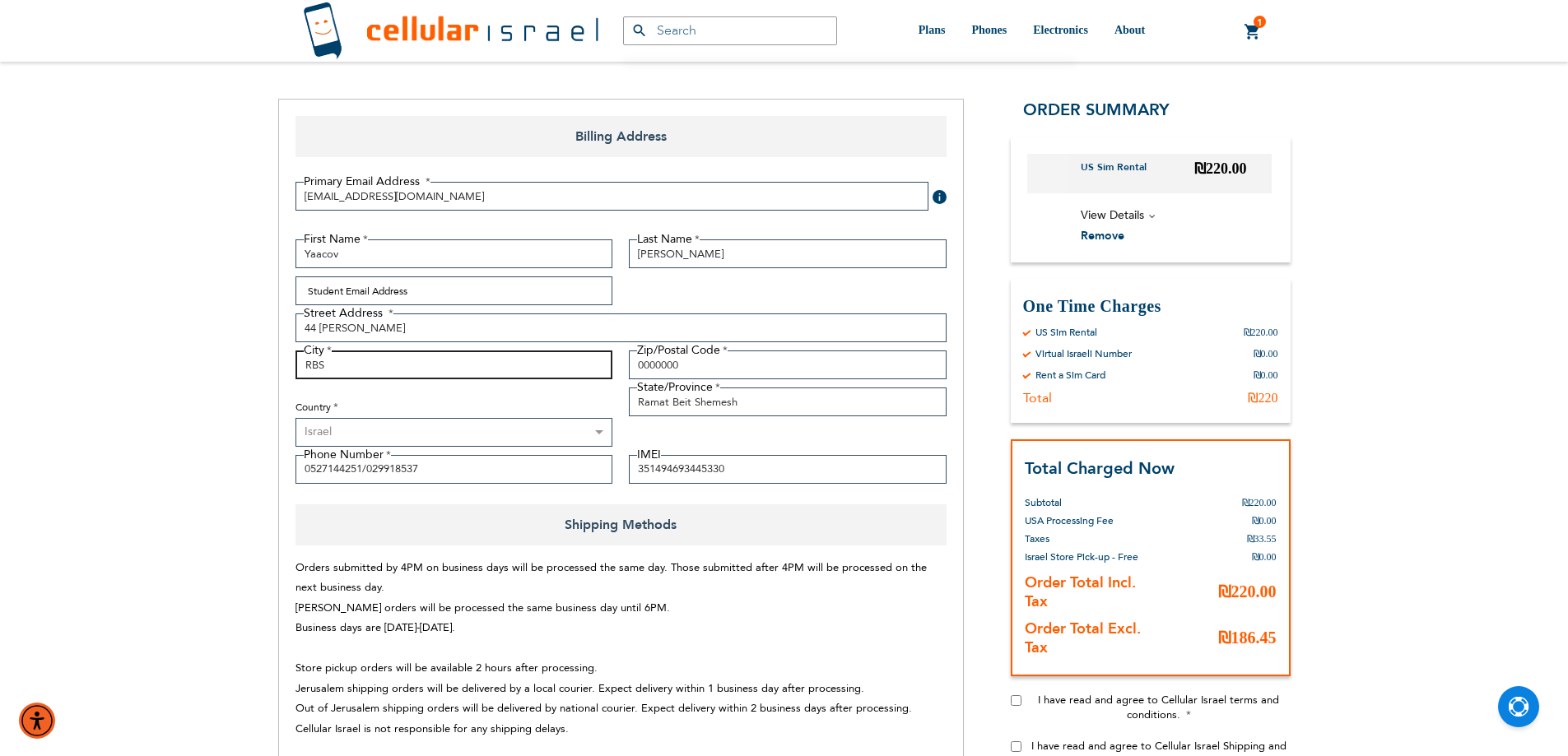
click at [314, 365] on input "RBS" at bounding box center [455, 365] width 318 height 29
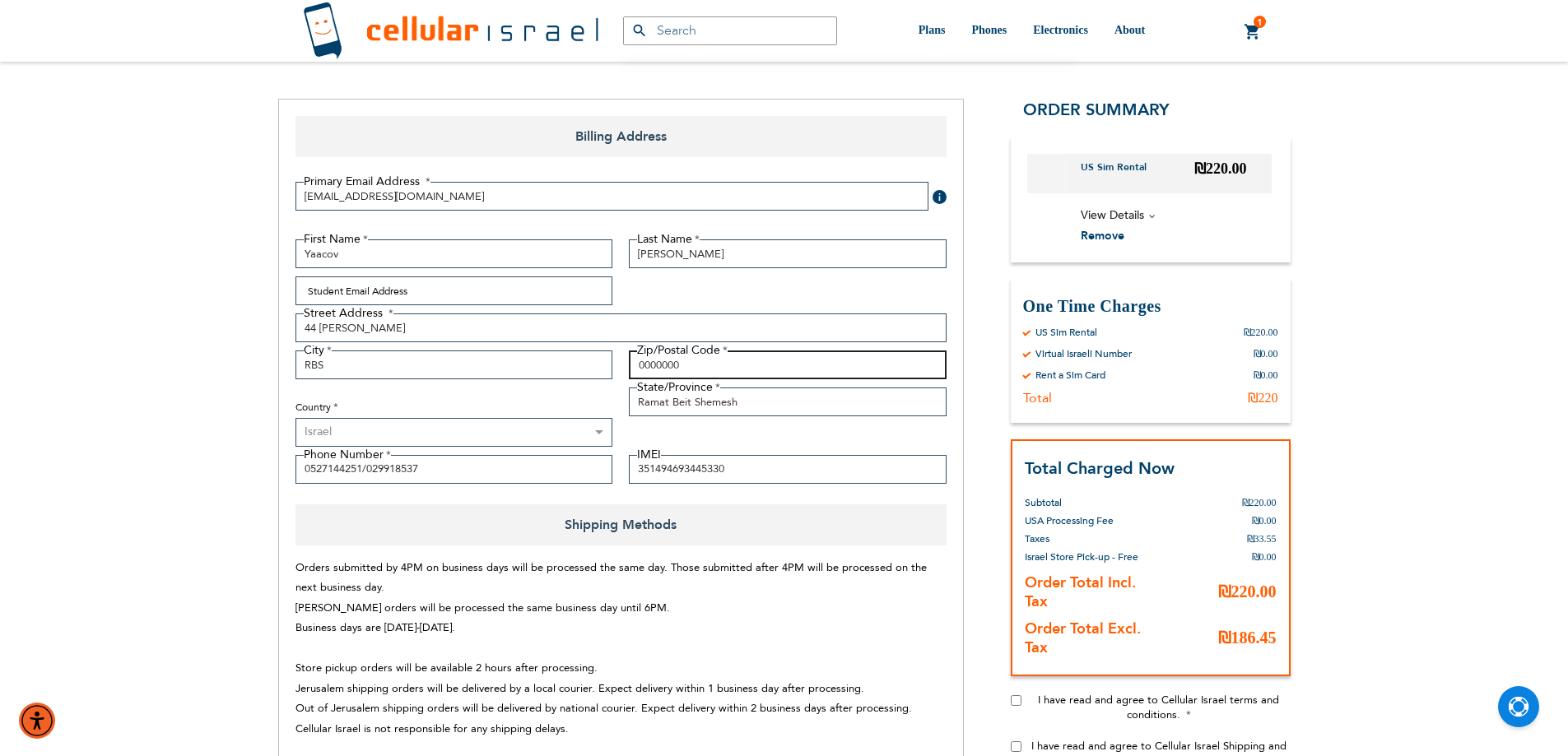
click at [668, 363] on input "0000000" at bounding box center [788, 365] width 318 height 29
click at [667, 401] on input "Ramat Beit Shemesh" at bounding box center [788, 402] width 318 height 29
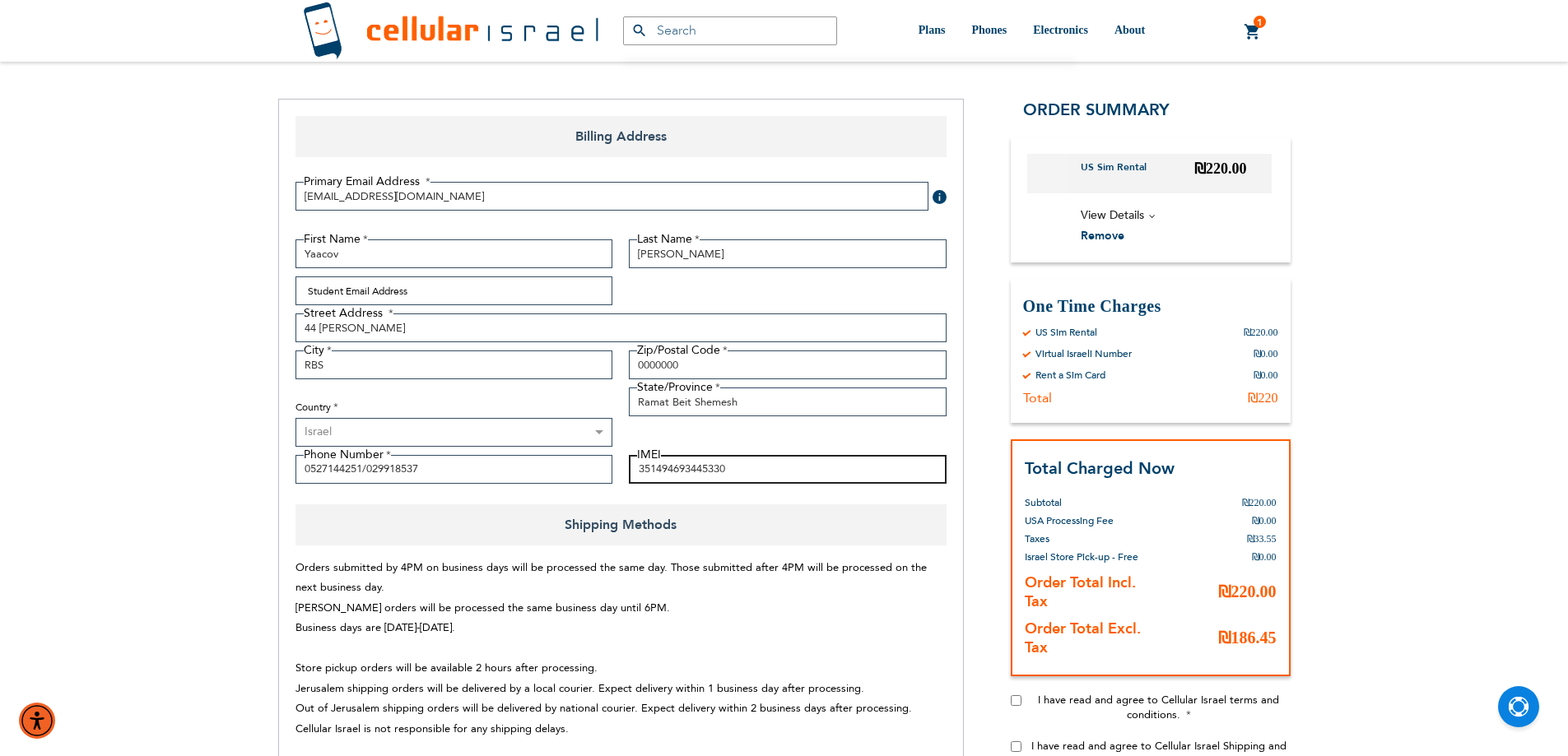
click at [653, 477] on input "351494693445330" at bounding box center [788, 470] width 318 height 29
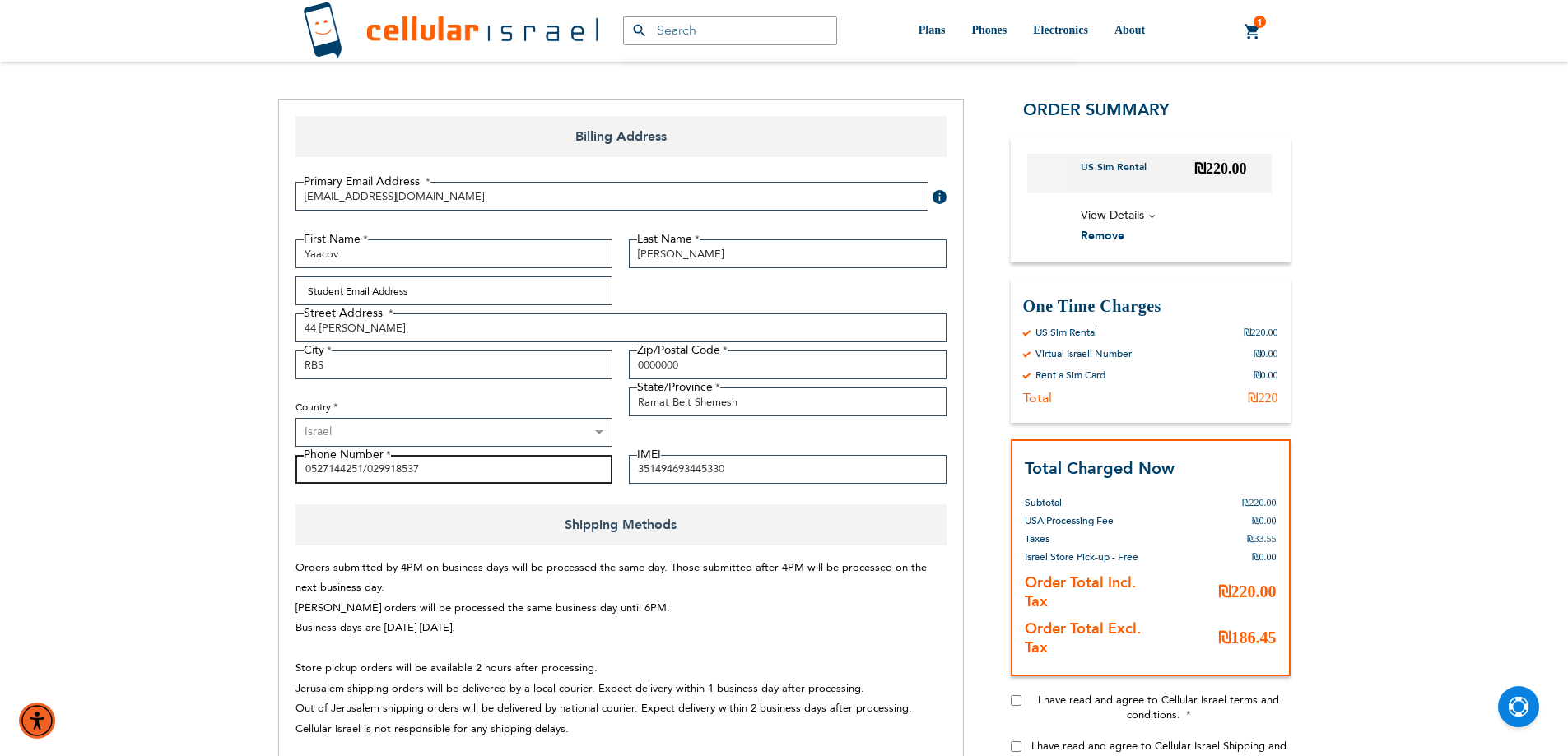
click at [395, 472] on input "0527144251/029918537" at bounding box center [455, 470] width 318 height 29
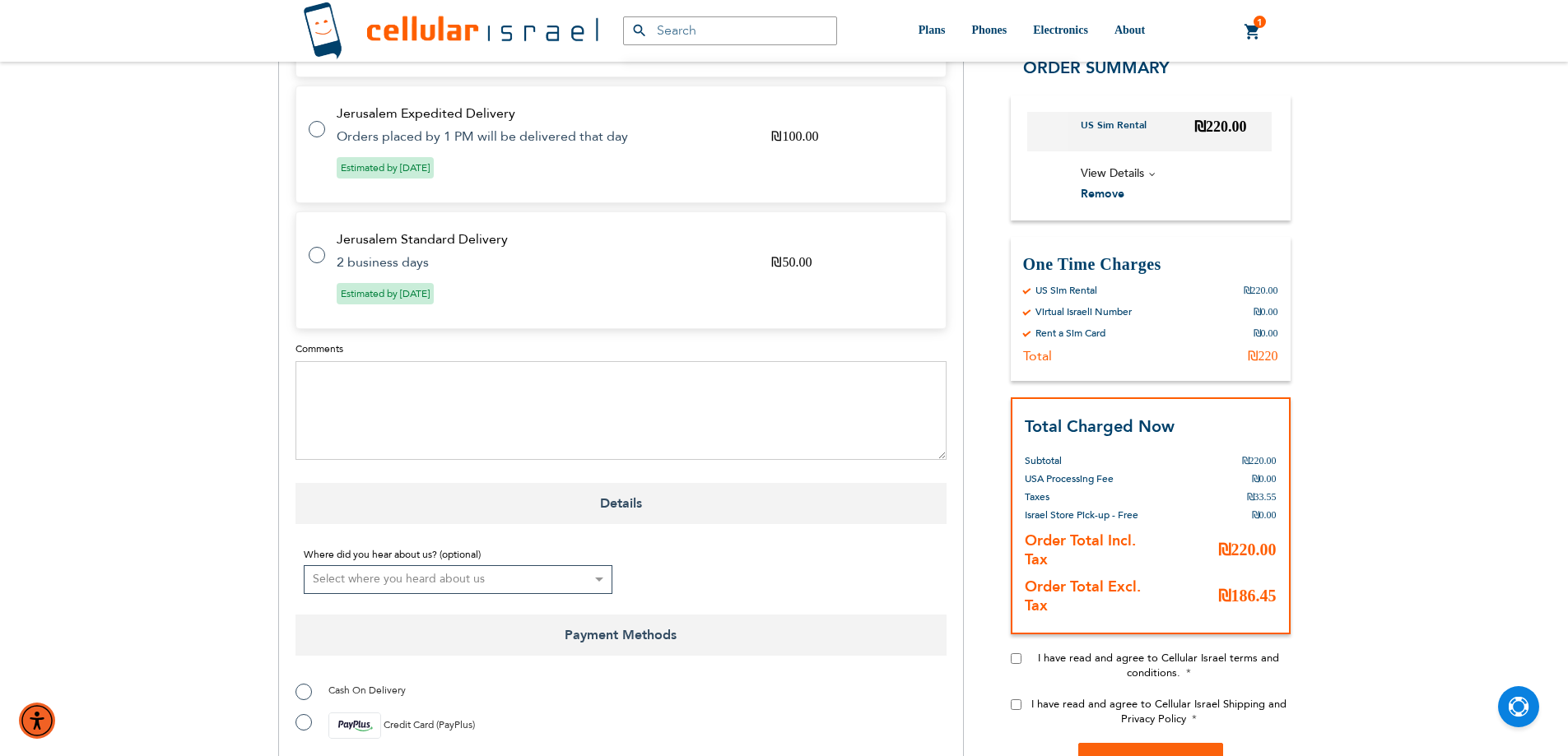
scroll to position [1070, 0]
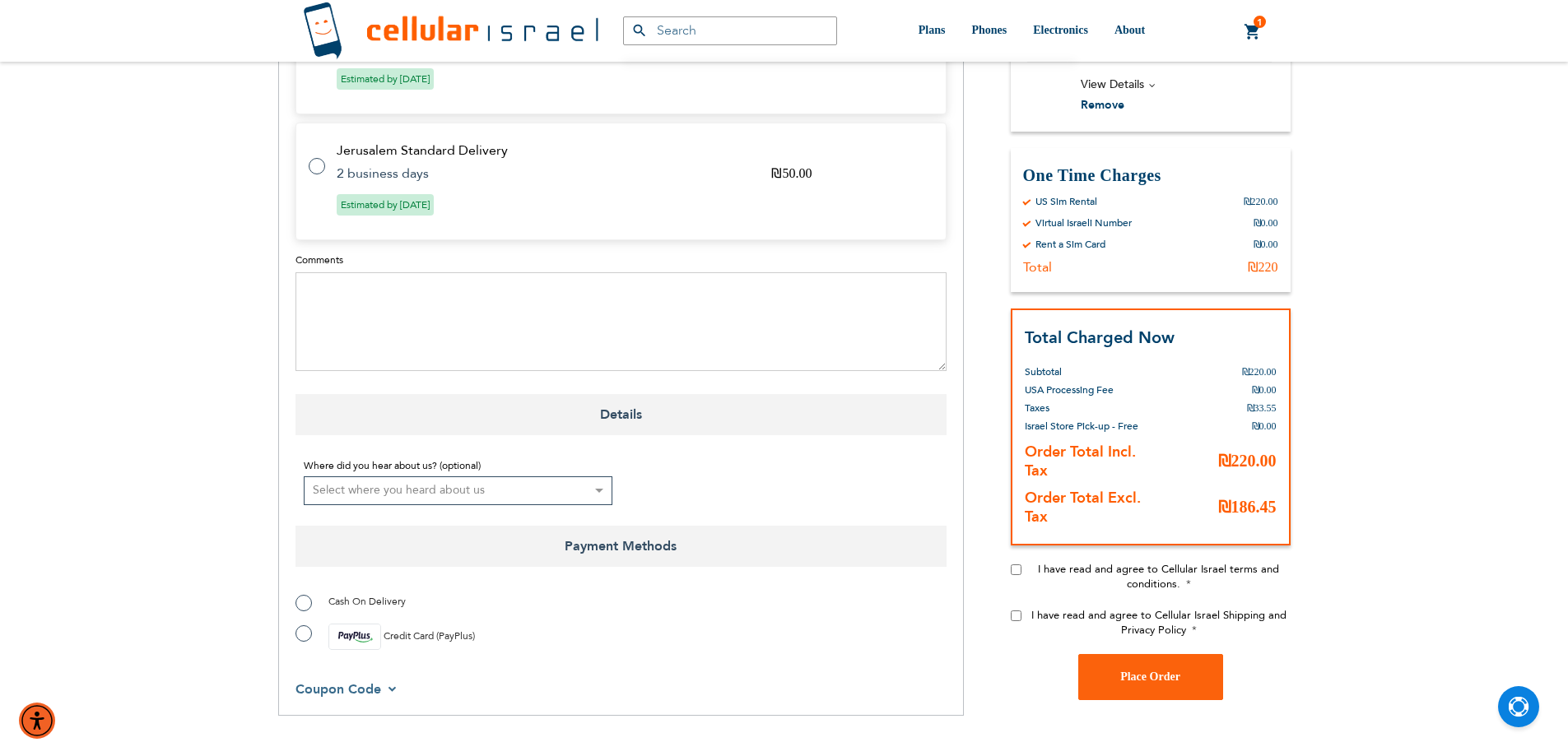
click at [1253, 37] on link "1 1 items My Cart" at bounding box center [1253, 32] width 18 height 20
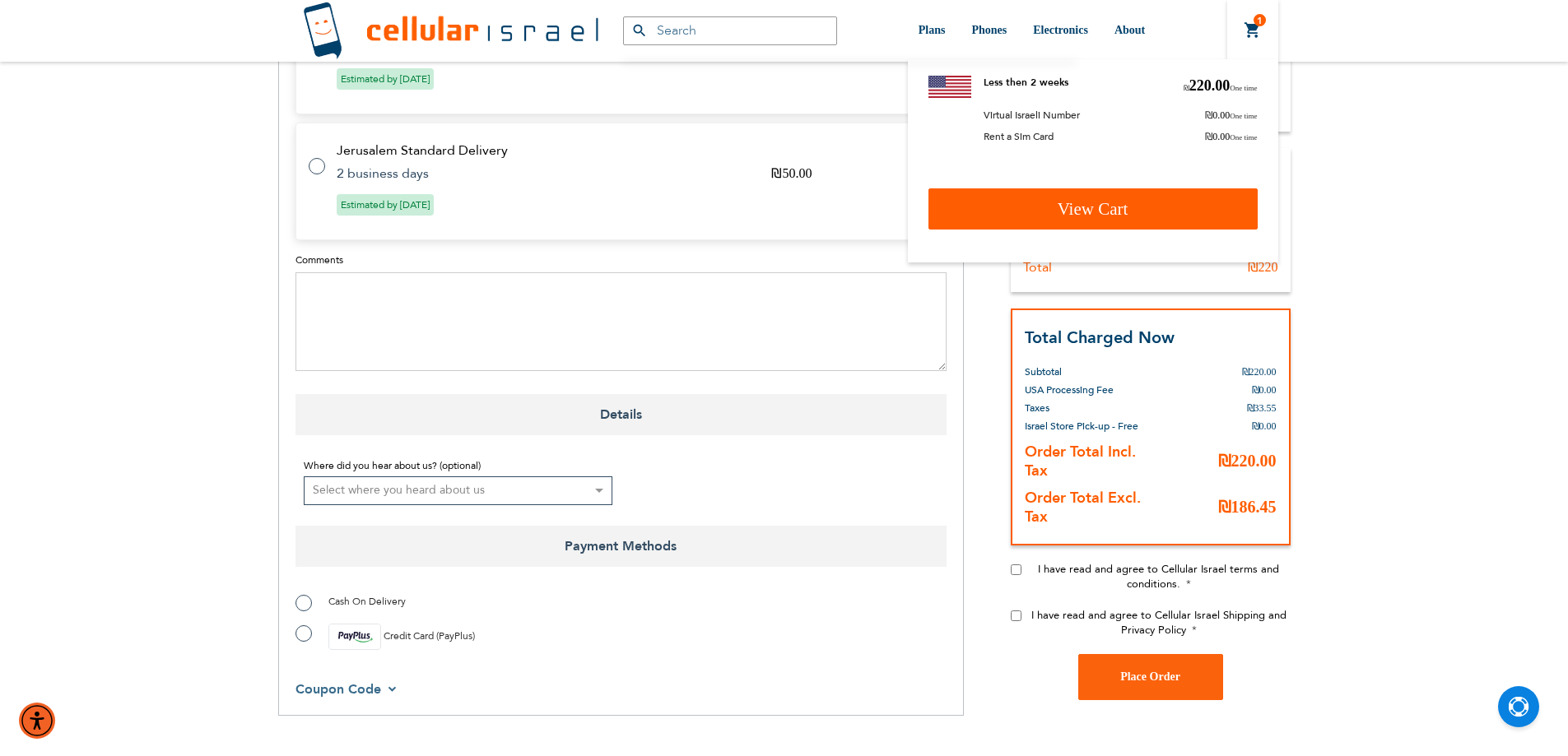
click at [1124, 198] on link "View Cart" at bounding box center [1093, 209] width 329 height 41
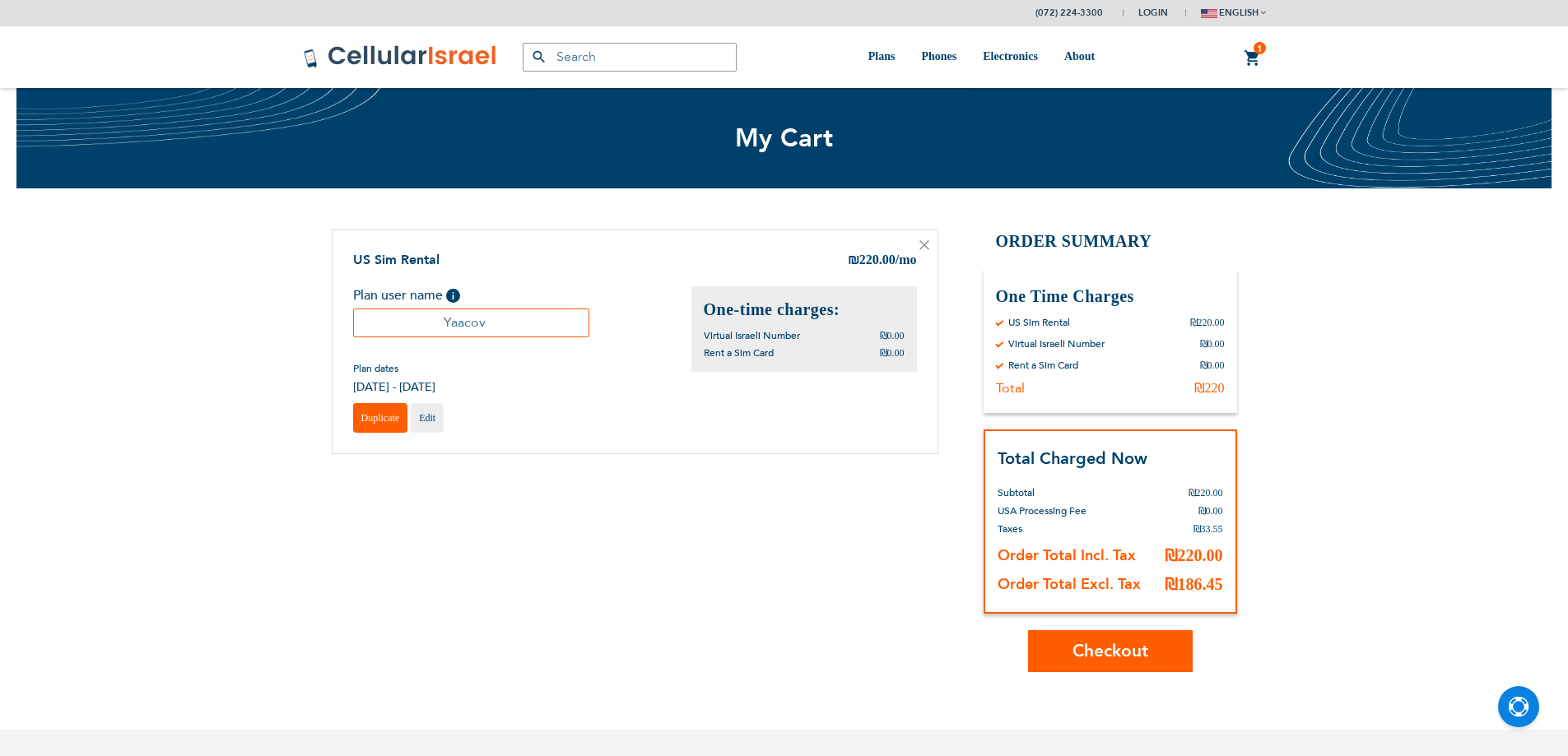
click at [380, 418] on span "Duplicate" at bounding box center [380, 418] width 39 height 11
click at [421, 420] on span "Edit" at bounding box center [426, 418] width 16 height 11
